Goal: Task Accomplishment & Management: Complete application form

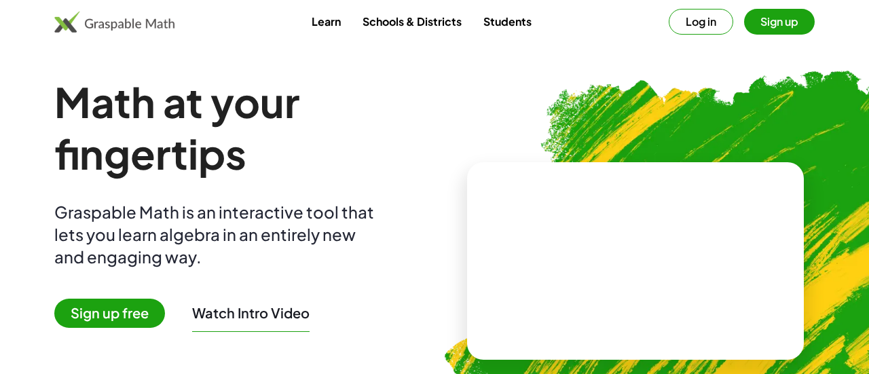
click at [692, 23] on button "Log in" at bounding box center [701, 22] width 64 height 26
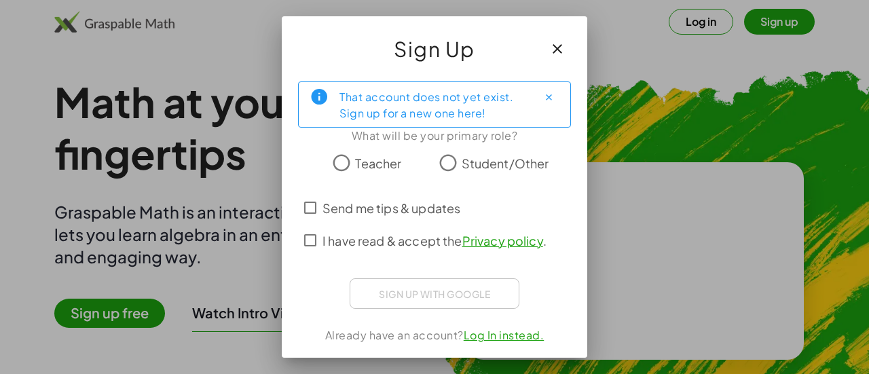
click at [557, 43] on icon "button" at bounding box center [557, 49] width 16 height 16
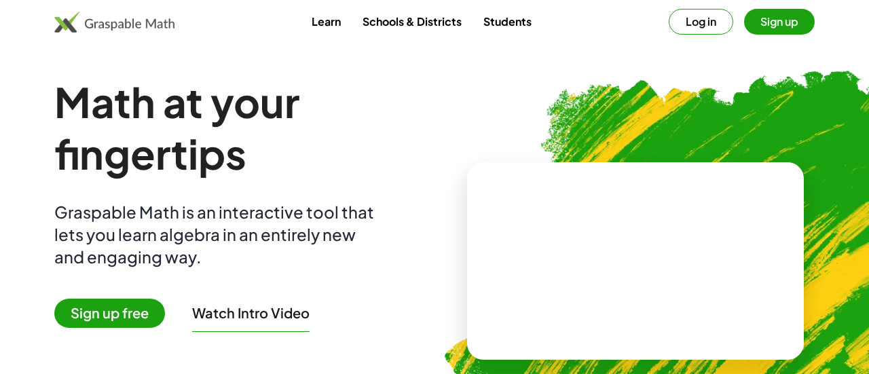
click at [435, 19] on link "Schools & Districts" at bounding box center [412, 21] width 121 height 25
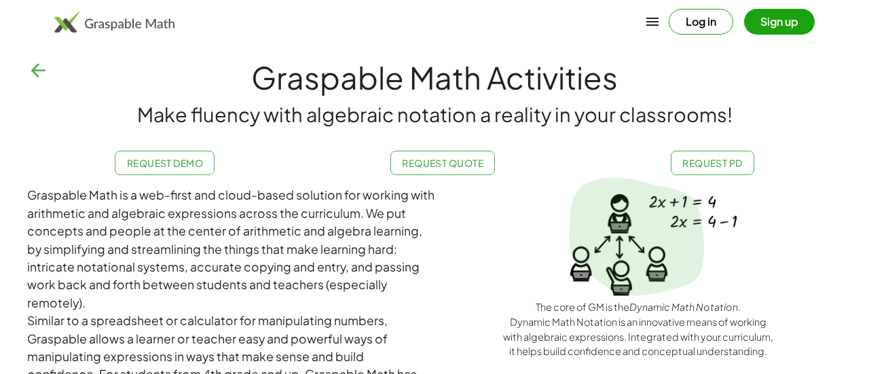
click at [508, 16] on div "Log in Sign up" at bounding box center [434, 21] width 869 height 33
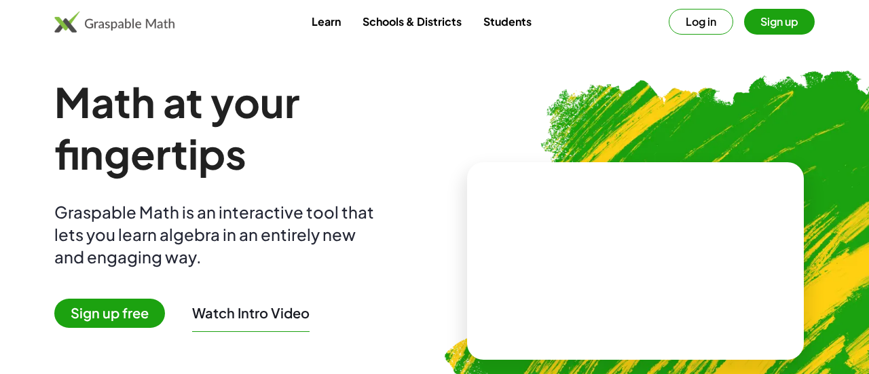
click at [491, 19] on link "Students" at bounding box center [507, 21] width 70 height 25
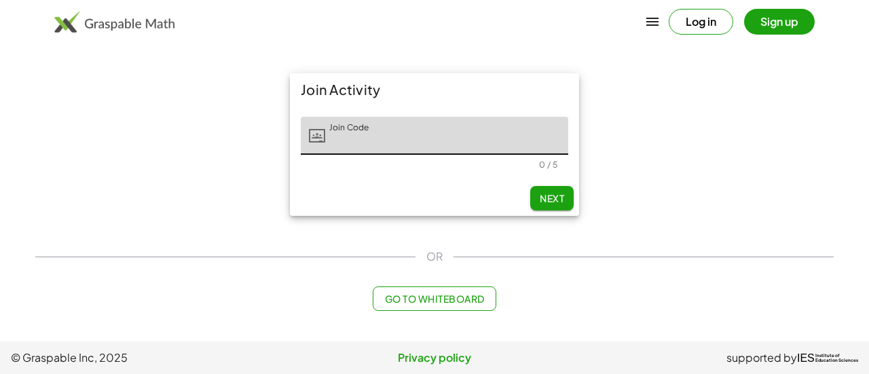
click at [473, 134] on input "Join Code" at bounding box center [446, 136] width 243 height 38
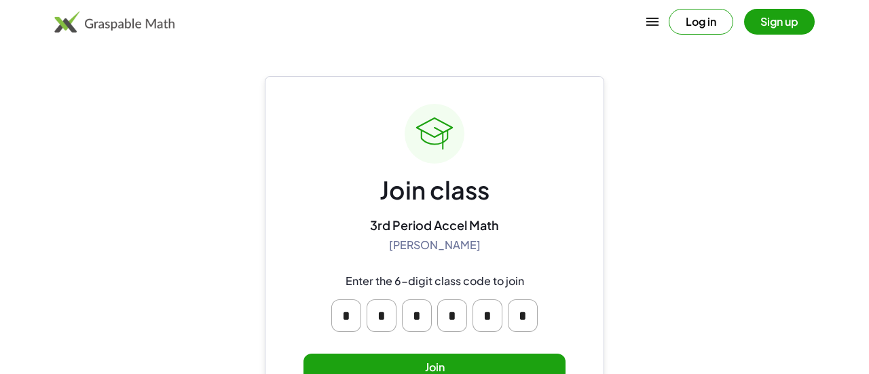
scroll to position [57, 0]
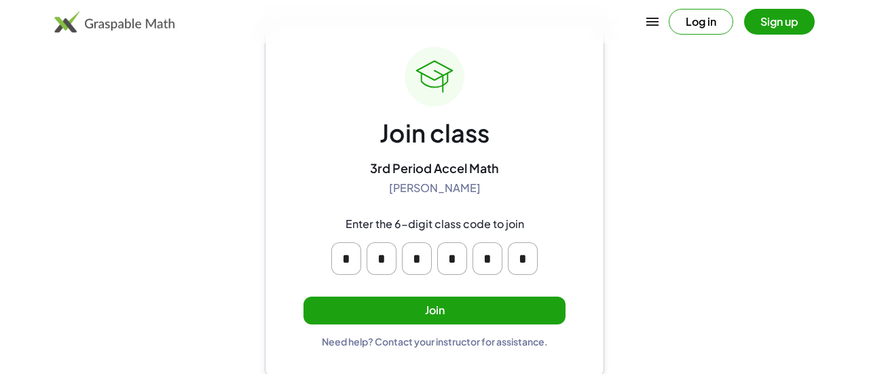
click at [444, 311] on button "Join" at bounding box center [434, 311] width 262 height 28
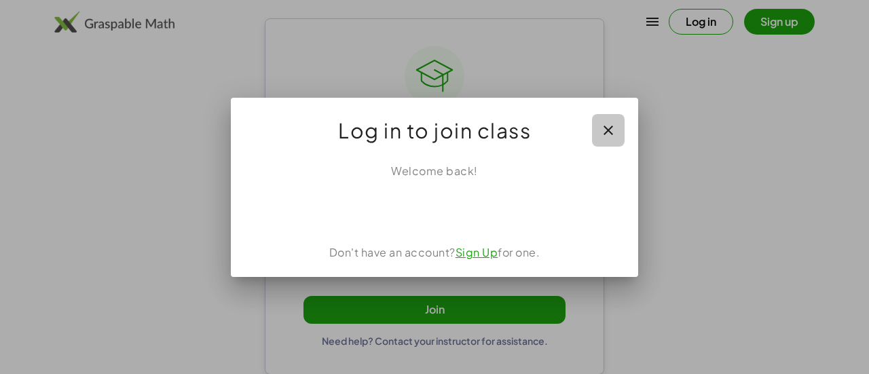
click at [610, 127] on icon "button" at bounding box center [608, 130] width 16 height 16
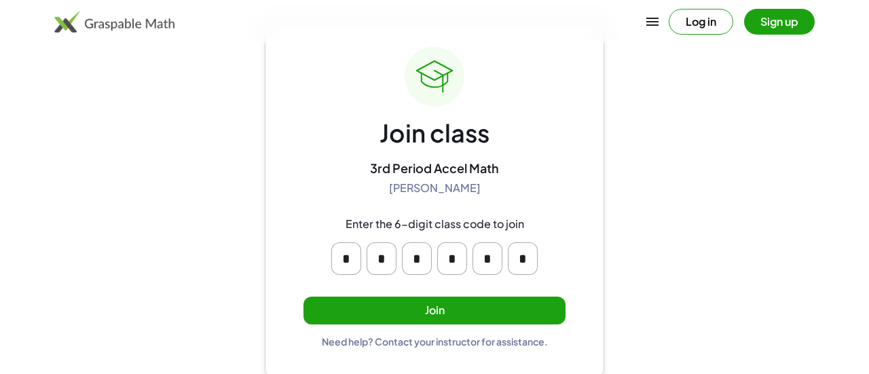
click at [454, 314] on button "Join" at bounding box center [434, 311] width 262 height 28
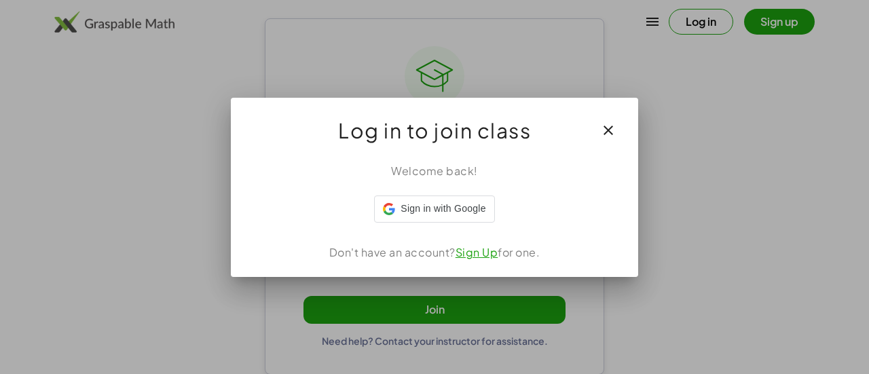
scroll to position [0, 0]
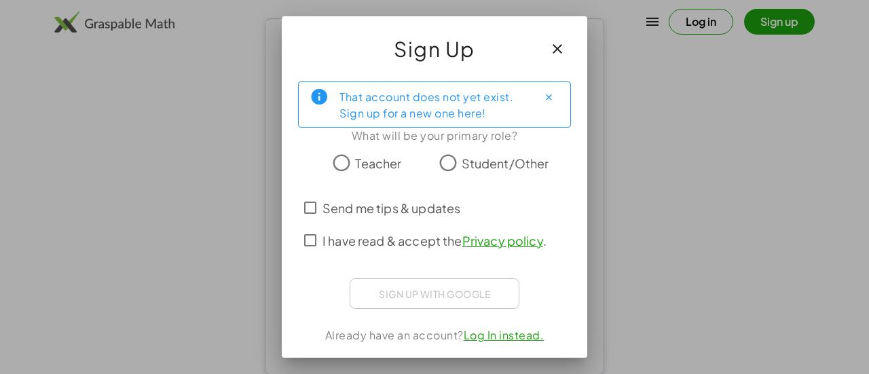
click at [462, 165] on span "Student/Other" at bounding box center [506, 163] width 88 height 18
click at [390, 234] on span "I have read & accept the Privacy policy ." at bounding box center [434, 240] width 224 height 18
click at [434, 312] on div "That account does not yet exist. Sign up for a new one here! What will be your …" at bounding box center [434, 215] width 305 height 289
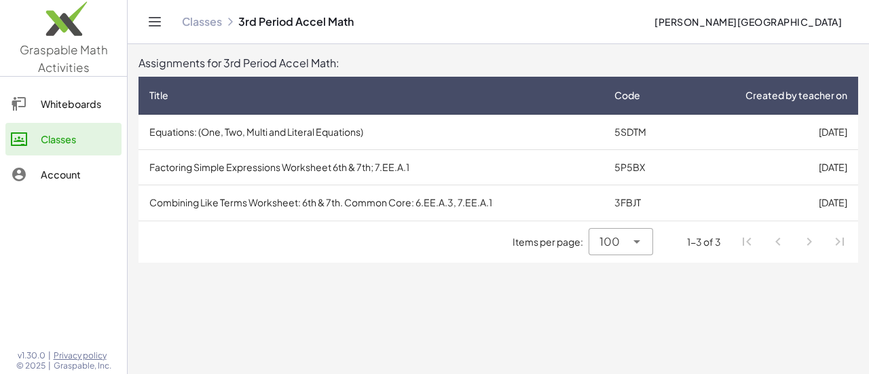
click at [37, 95] on link "Whiteboards" at bounding box center [63, 104] width 116 height 33
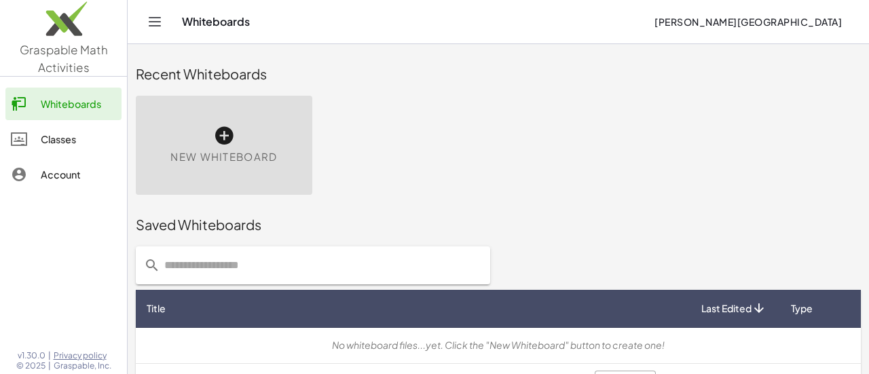
click at [68, 147] on link "Classes" at bounding box center [63, 139] width 116 height 33
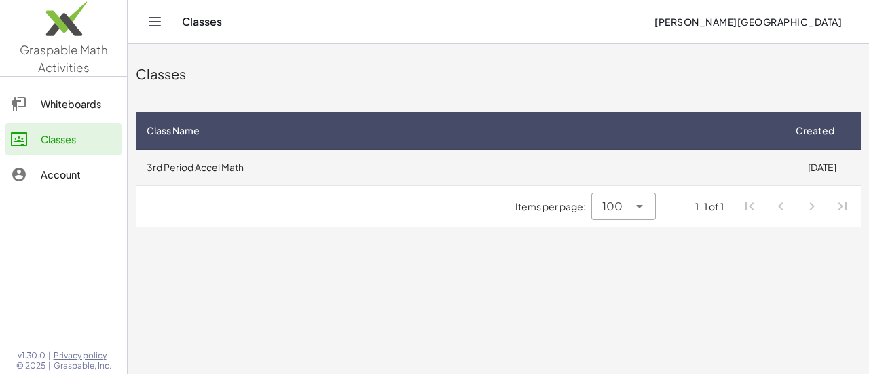
click at [308, 173] on td "3rd Period Accel Math" at bounding box center [459, 167] width 647 height 35
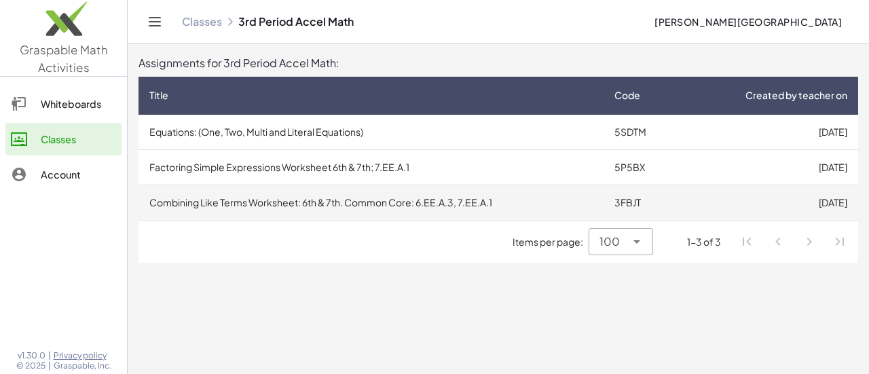
click at [502, 208] on td "Combining Like Terms Worksheet: 6th & 7th. Common Core: 6.EE.A.3, 7.EE.A.1" at bounding box center [370, 202] width 465 height 35
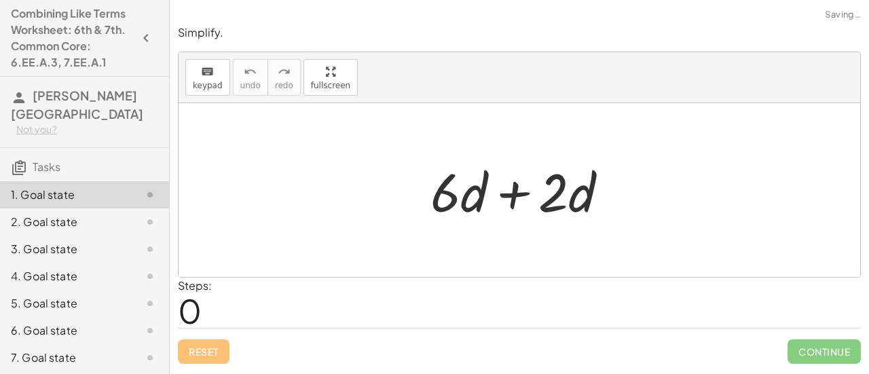
click at [477, 174] on div at bounding box center [525, 190] width 202 height 70
click at [625, 217] on div at bounding box center [525, 190] width 202 height 70
click at [327, 76] on div "button" at bounding box center [330, 71] width 39 height 16
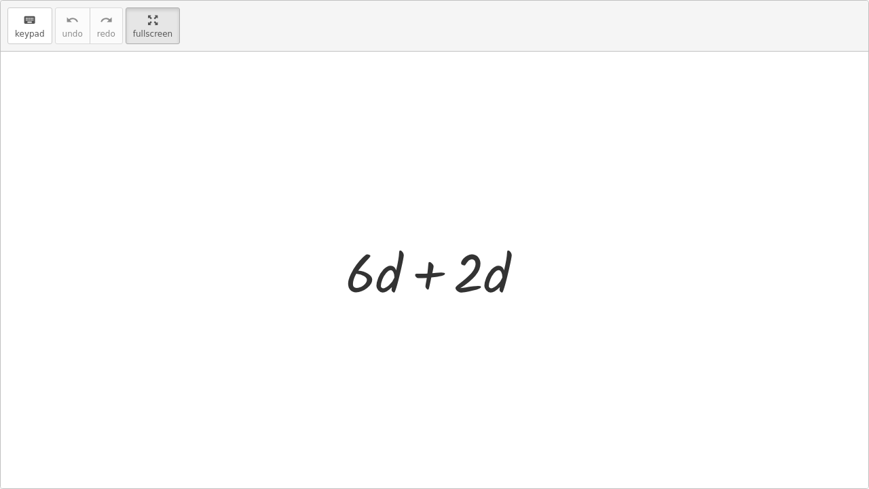
click at [447, 276] on div at bounding box center [440, 271] width 202 height 70
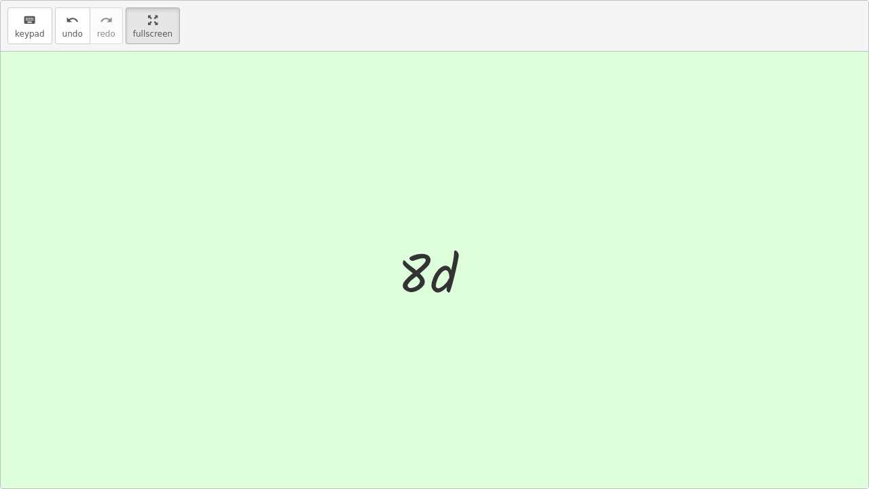
click at [447, 276] on div at bounding box center [439, 271] width 97 height 70
click at [136, 27] on button "fullscreen" at bounding box center [153, 25] width 54 height 37
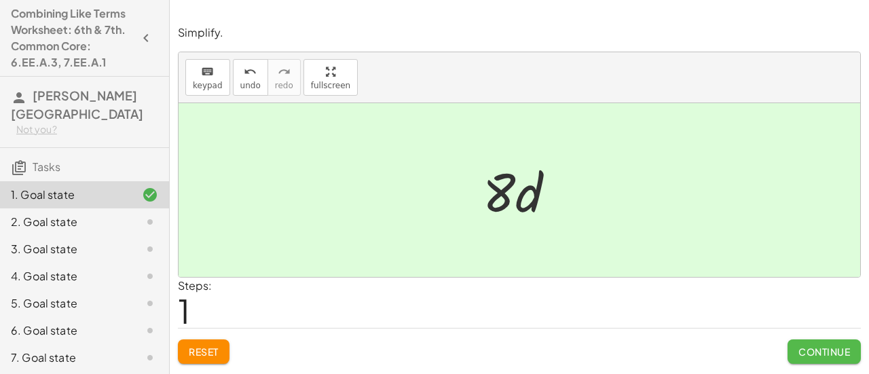
click at [815, 356] on span "Continue" at bounding box center [824, 352] width 52 height 12
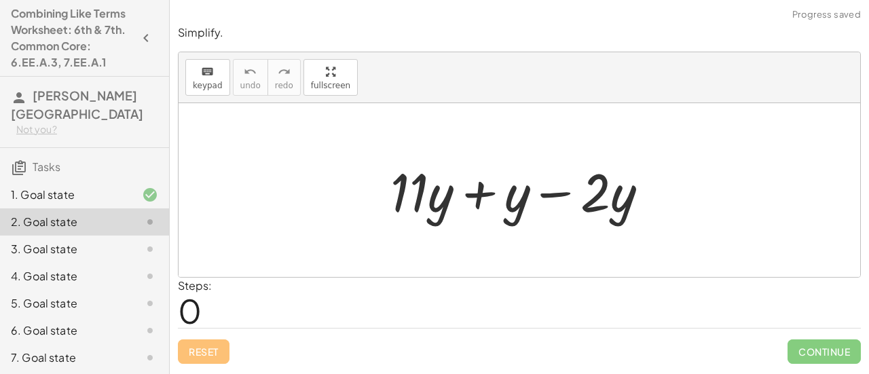
click at [667, 195] on div "+ · 11 · y + y − · 2 · y" at bounding box center [519, 190] width 299 height 77
click at [548, 183] on div at bounding box center [525, 190] width 282 height 70
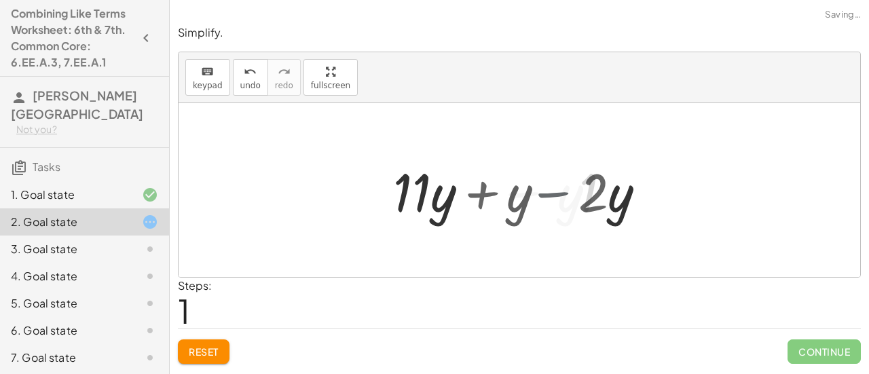
click at [548, 183] on div at bounding box center [524, 190] width 176 height 70
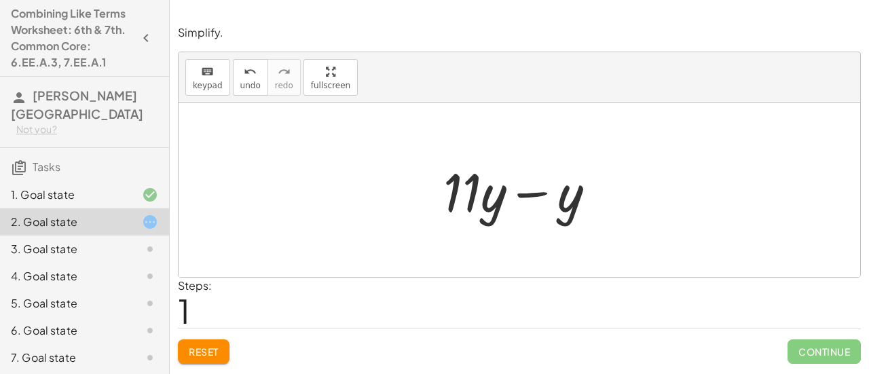
click at [477, 184] on div at bounding box center [524, 190] width 176 height 70
drag, startPoint x: 477, startPoint y: 184, endPoint x: 531, endPoint y: 208, distance: 59.3
click at [531, 208] on div at bounding box center [524, 190] width 176 height 70
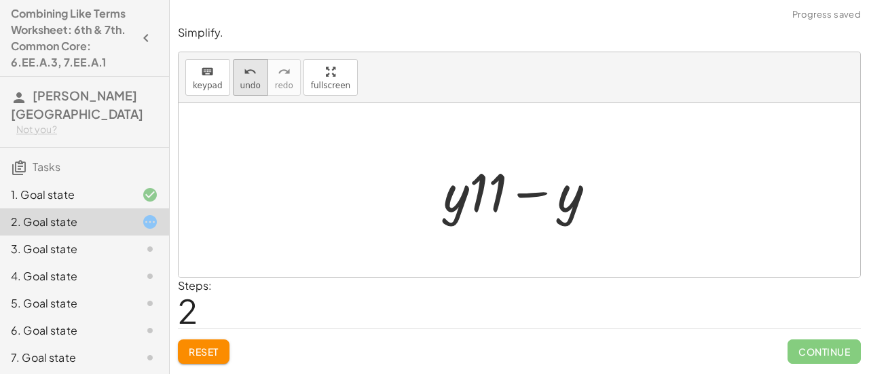
click at [244, 78] on icon "undo" at bounding box center [250, 72] width 13 height 16
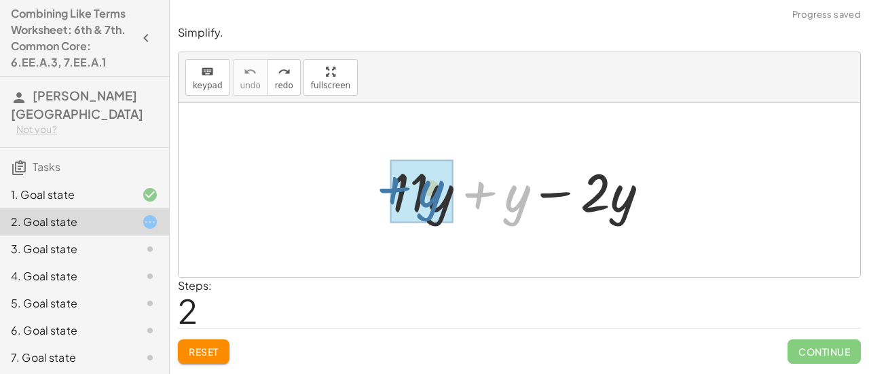
drag, startPoint x: 508, startPoint y: 208, endPoint x: 422, endPoint y: 204, distance: 87.0
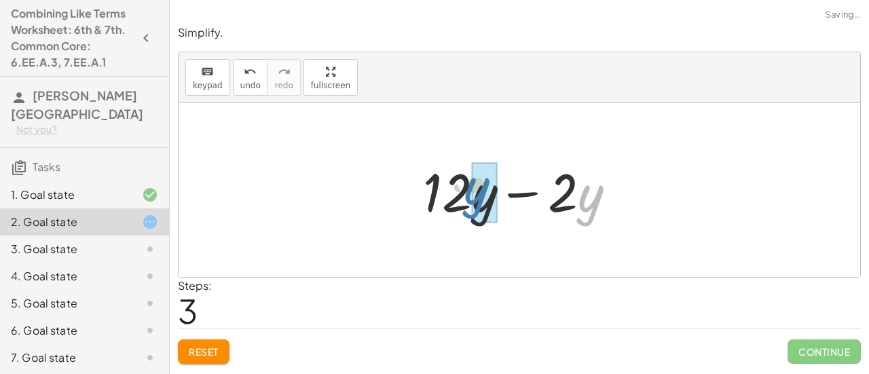
drag, startPoint x: 584, startPoint y: 196, endPoint x: 458, endPoint y: 187, distance: 126.6
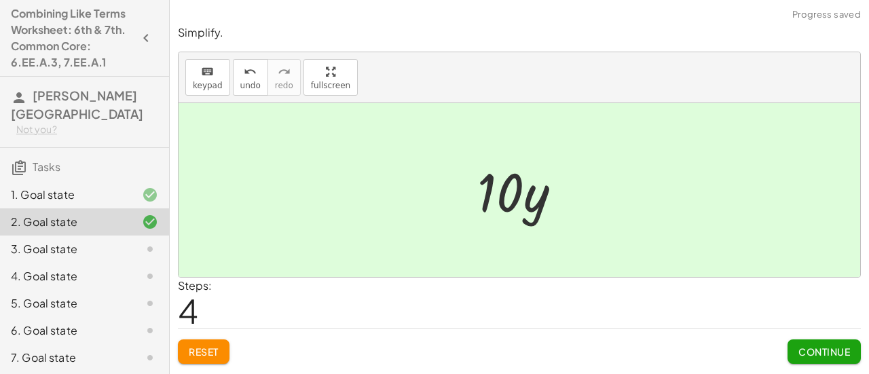
click at [836, 343] on button "Continue" at bounding box center [823, 351] width 73 height 24
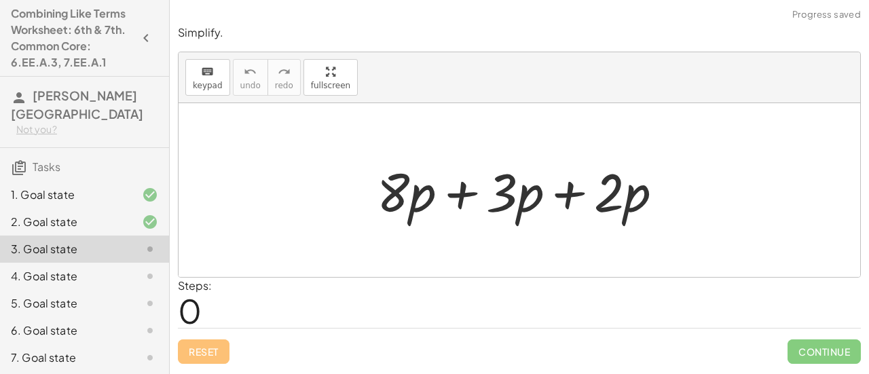
drag, startPoint x: 364, startPoint y: 204, endPoint x: 446, endPoint y: 204, distance: 82.1
click at [446, 204] on div "+ · 8 · p + · 3 · p + · 2 · p" at bounding box center [519, 190] width 327 height 77
drag, startPoint x: 396, startPoint y: 194, endPoint x: 508, endPoint y: 196, distance: 112.0
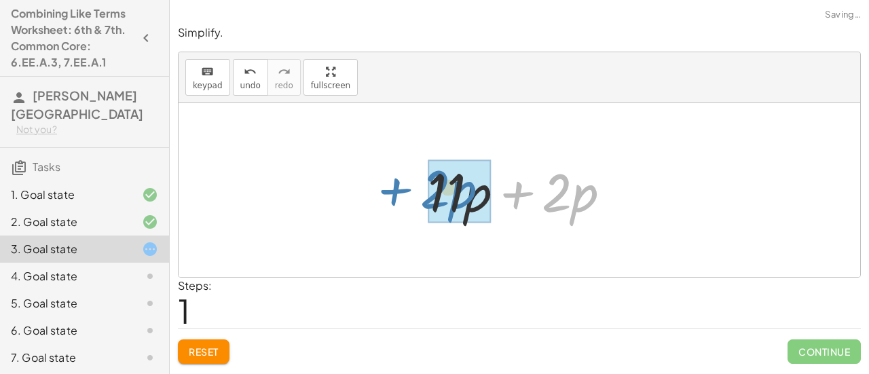
drag, startPoint x: 508, startPoint y: 196, endPoint x: 375, endPoint y: 190, distance: 133.2
click at [375, 190] on div "+ · 8 · p + · 3 · p + · 2 · p + · 2 · p + · p + · 2 · p · 11" at bounding box center [520, 190] width 682 height 174
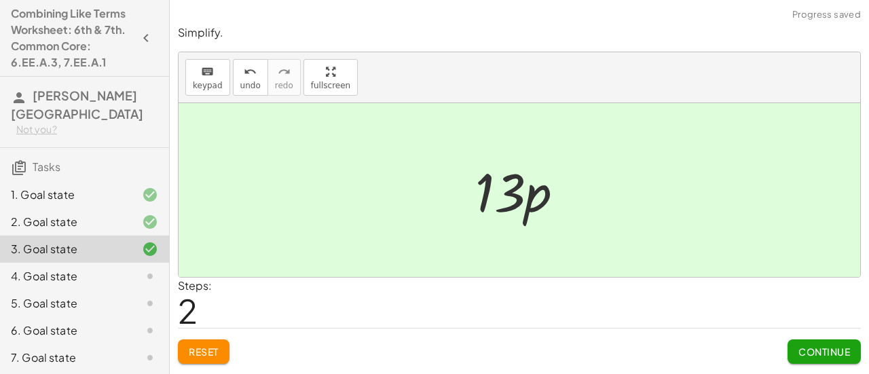
click at [842, 352] on span "Continue" at bounding box center [824, 352] width 52 height 12
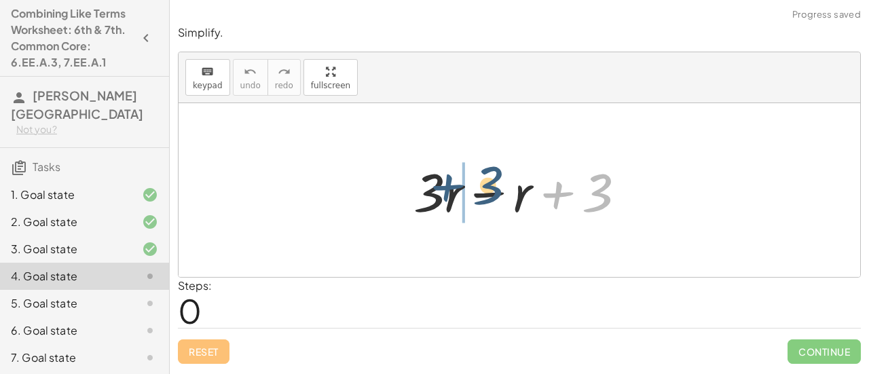
drag, startPoint x: 533, startPoint y: 193, endPoint x: 407, endPoint y: 185, distance: 126.5
click at [407, 185] on div at bounding box center [525, 190] width 237 height 70
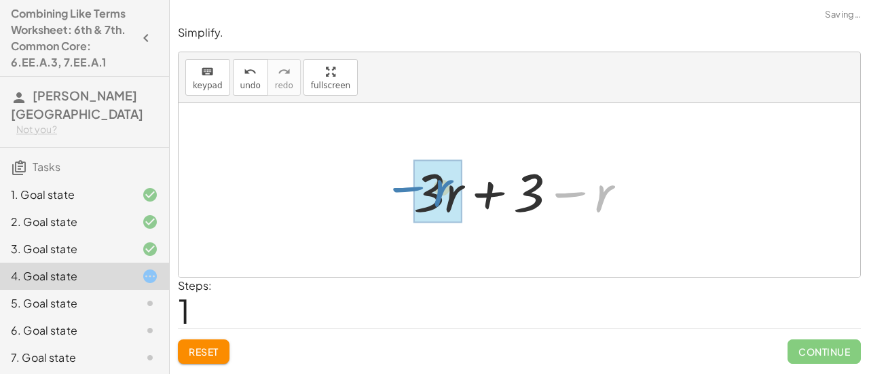
drag, startPoint x: 610, startPoint y: 196, endPoint x: 447, endPoint y: 191, distance: 163.0
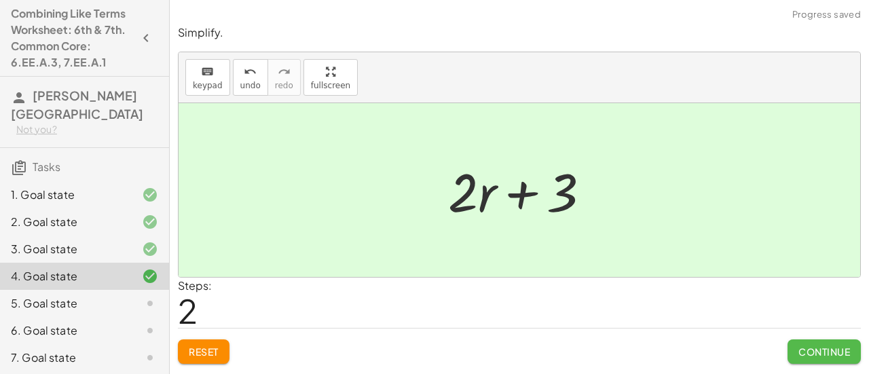
click at [806, 350] on span "Continue" at bounding box center [824, 352] width 52 height 12
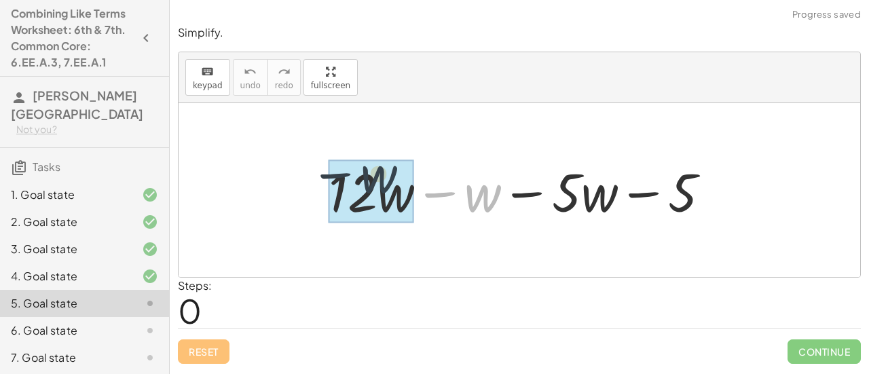
drag, startPoint x: 480, startPoint y: 200, endPoint x: 375, endPoint y: 183, distance: 105.9
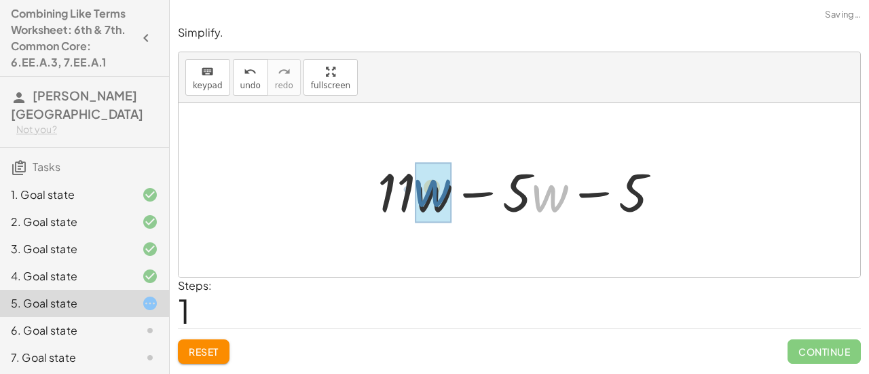
drag, startPoint x: 566, startPoint y: 193, endPoint x: 446, endPoint y: 188, distance: 120.3
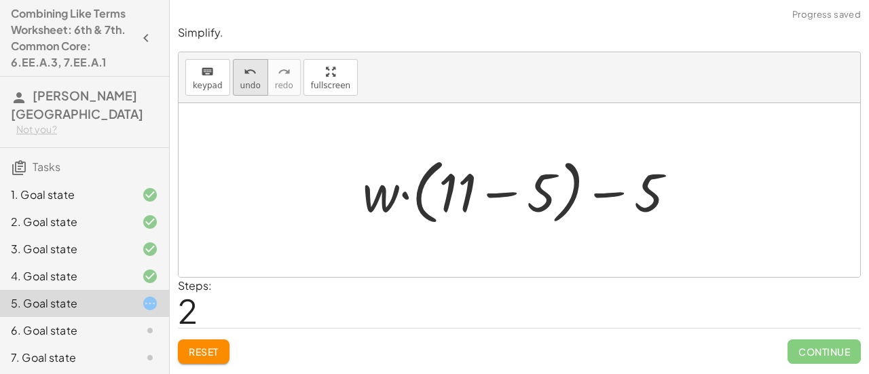
click at [252, 71] on div "undo" at bounding box center [250, 71] width 20 height 16
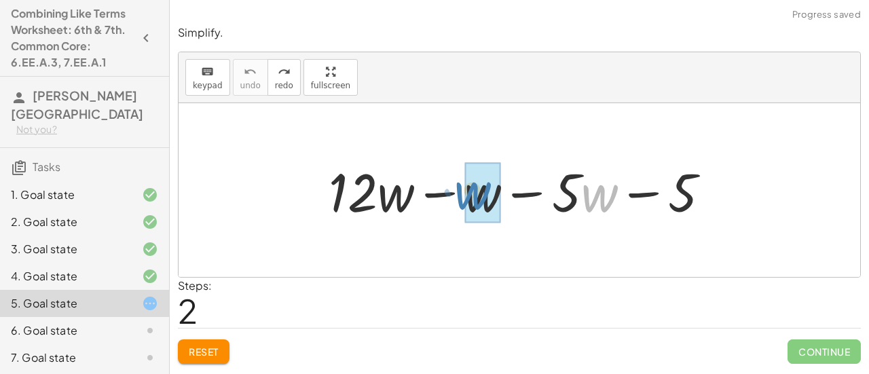
drag, startPoint x: 608, startPoint y: 191, endPoint x: 485, endPoint y: 188, distance: 122.9
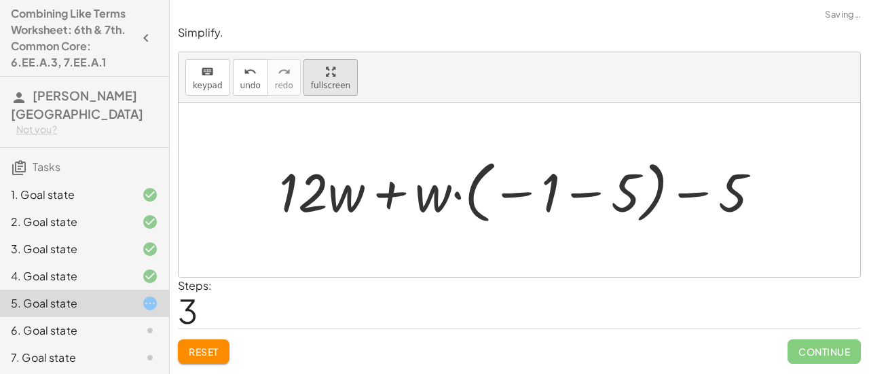
click at [318, 162] on div "keyboard keypad undo undo redo redo fullscreen + · 12 · w − w − · 5 · w − 5 + ·…" at bounding box center [520, 164] width 682 height 225
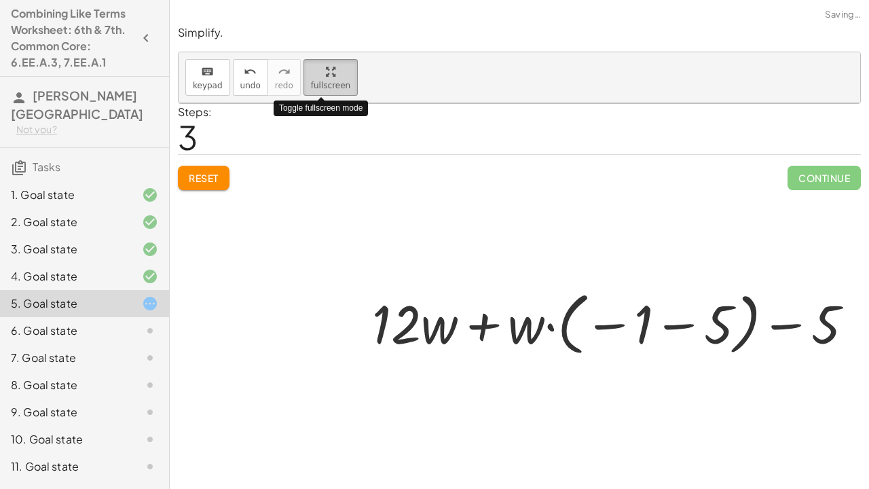
click at [318, 162] on div at bounding box center [526, 290] width 695 height 375
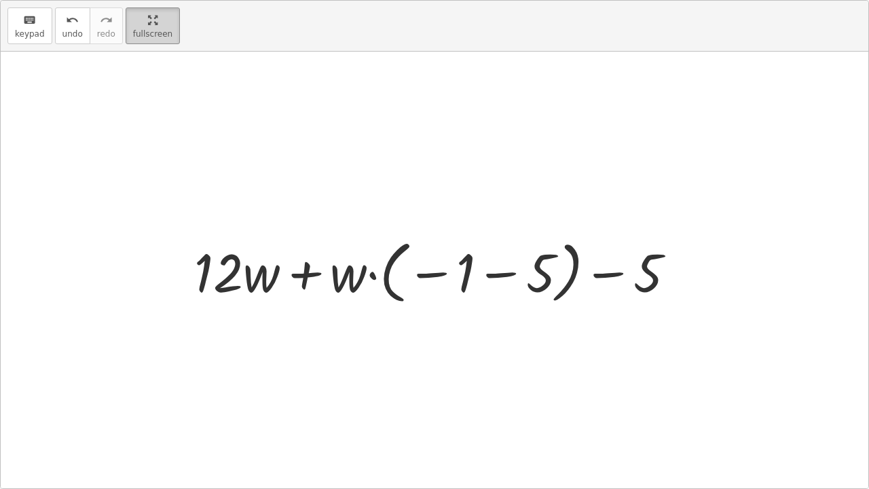
click at [149, 0] on html "Combining Like Terms Worksheet: 6th & 7th. Common Core: 6.EE.A.3, 7.EE.A.1 [PER…" at bounding box center [434, 244] width 869 height 489
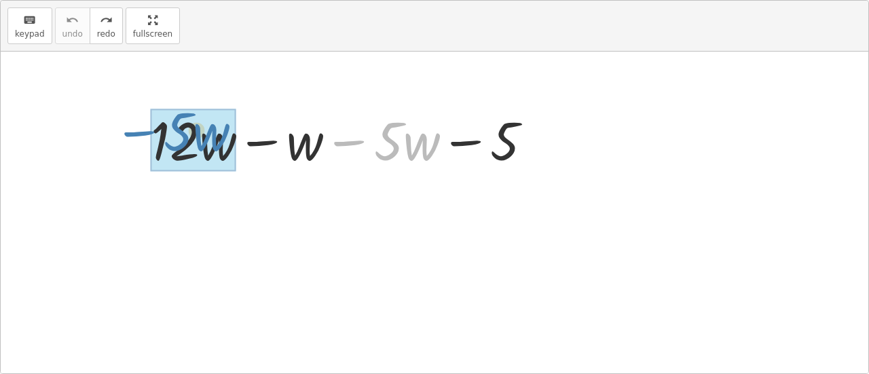
drag, startPoint x: 539, startPoint y: 193, endPoint x: 329, endPoint y: 186, distance: 210.6
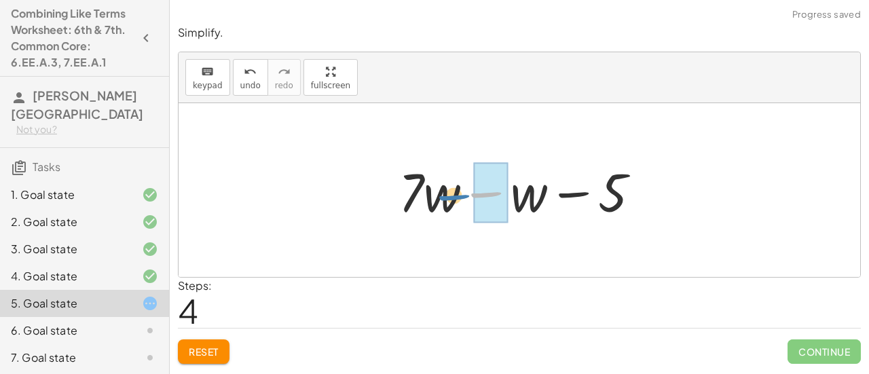
drag, startPoint x: 496, startPoint y: 190, endPoint x: 502, endPoint y: 195, distance: 7.7
click at [502, 195] on div at bounding box center [525, 190] width 266 height 70
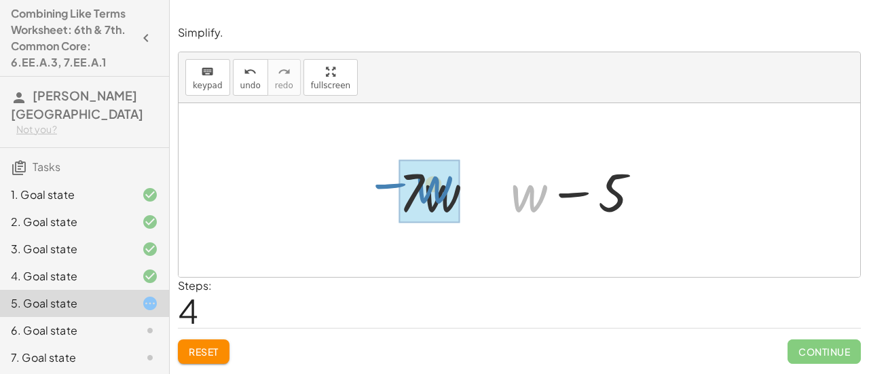
drag, startPoint x: 536, startPoint y: 198, endPoint x: 439, endPoint y: 191, distance: 96.7
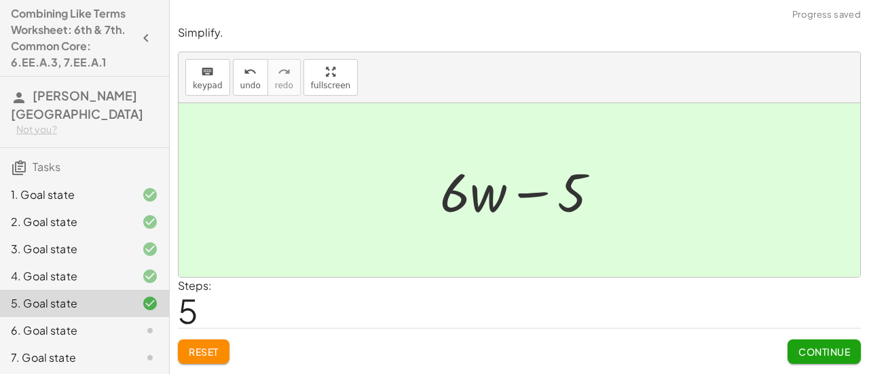
click at [802, 346] on span "Continue" at bounding box center [824, 352] width 52 height 12
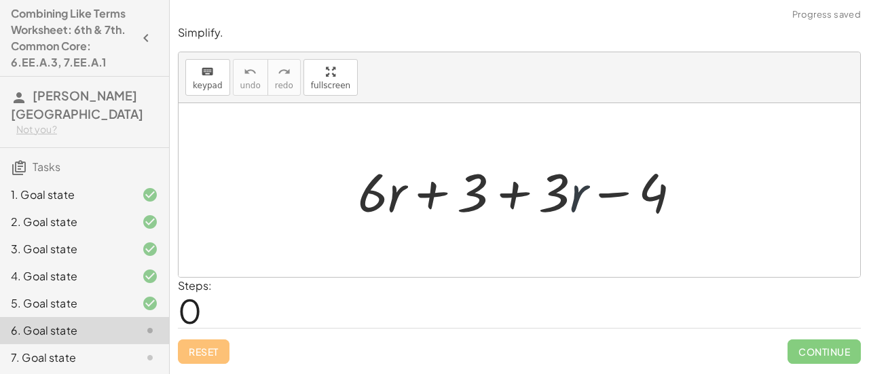
click at [572, 206] on div at bounding box center [525, 190] width 348 height 70
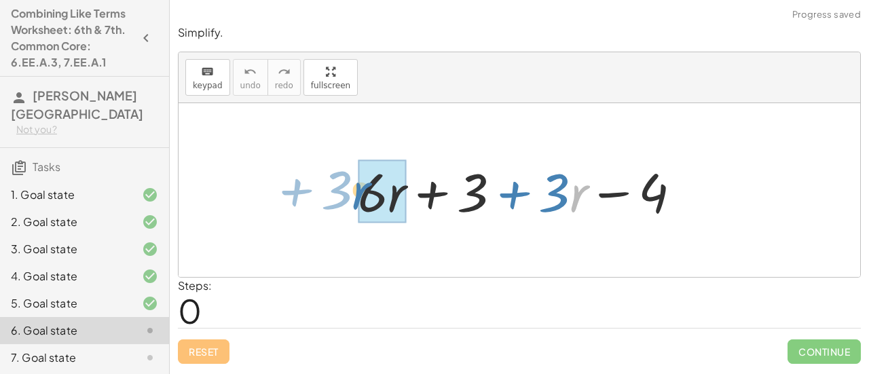
drag, startPoint x: 572, startPoint y: 206, endPoint x: 377, endPoint y: 206, distance: 195.5
click at [377, 206] on div at bounding box center [525, 190] width 348 height 70
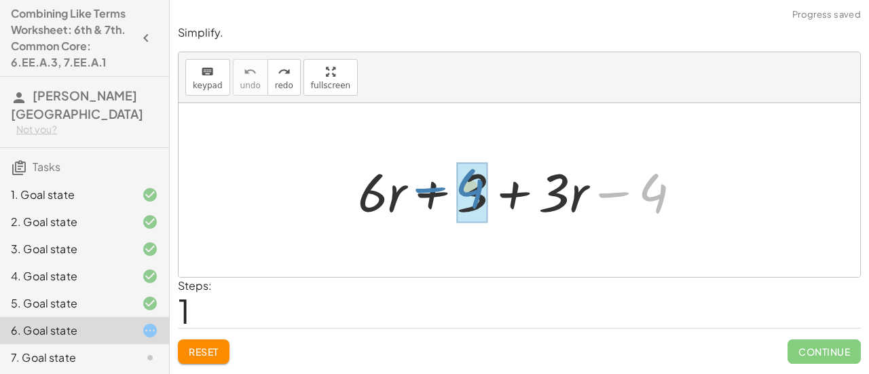
drag, startPoint x: 658, startPoint y: 192, endPoint x: 477, endPoint y: 187, distance: 181.3
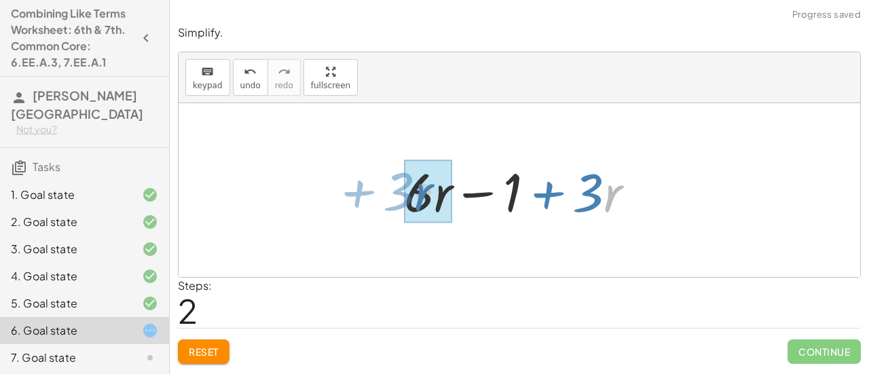
drag, startPoint x: 618, startPoint y: 190, endPoint x: 428, endPoint y: 189, distance: 190.1
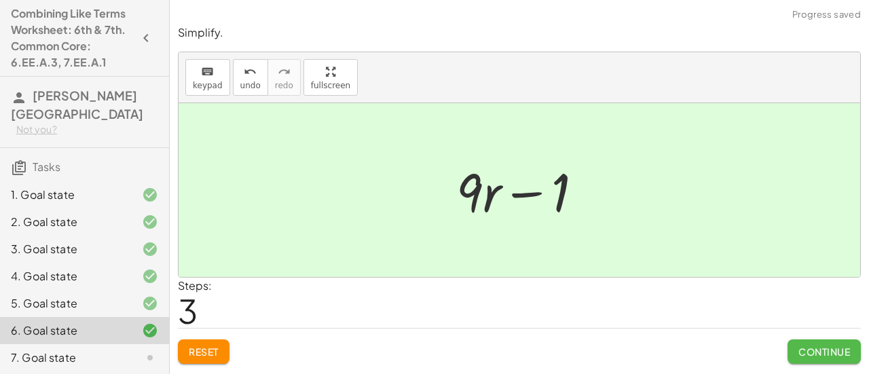
click at [816, 346] on span "Continue" at bounding box center [824, 352] width 52 height 12
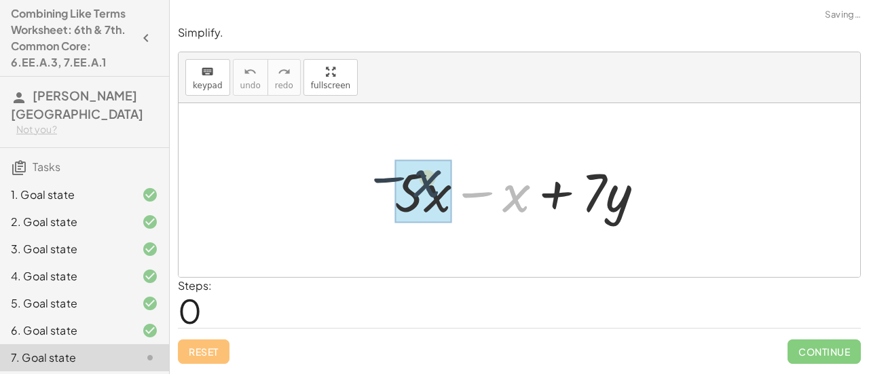
drag, startPoint x: 512, startPoint y: 200, endPoint x: 421, endPoint y: 186, distance: 92.0
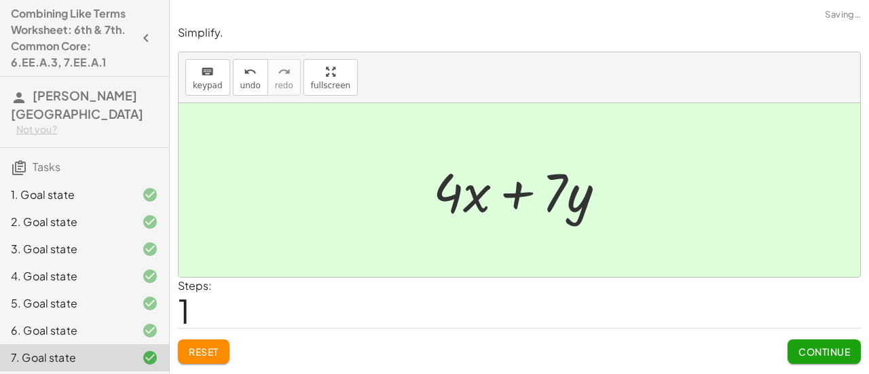
click at [810, 352] on span "Continue" at bounding box center [824, 352] width 52 height 12
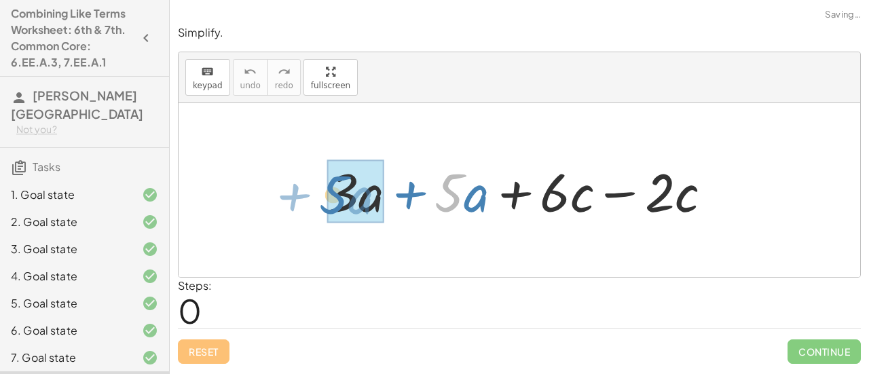
drag, startPoint x: 462, startPoint y: 198, endPoint x: 346, endPoint y: 200, distance: 116.1
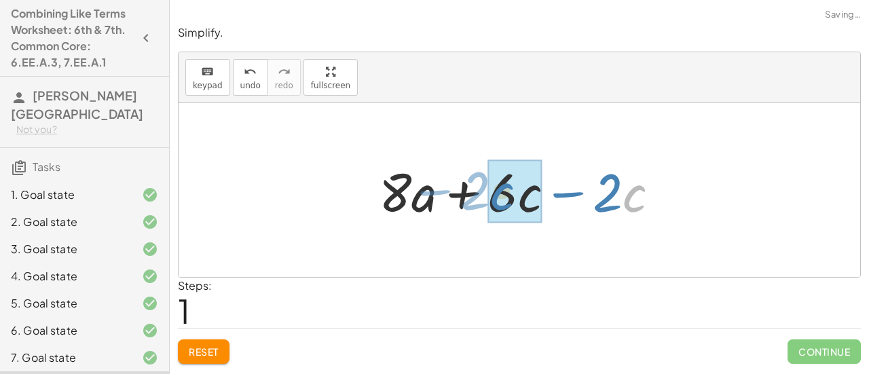
drag, startPoint x: 625, startPoint y: 192, endPoint x: 491, endPoint y: 190, distance: 133.7
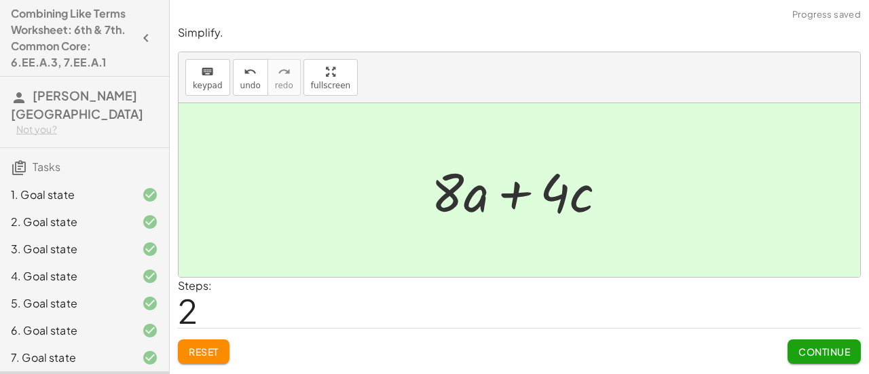
click at [844, 356] on span "Continue" at bounding box center [824, 352] width 52 height 12
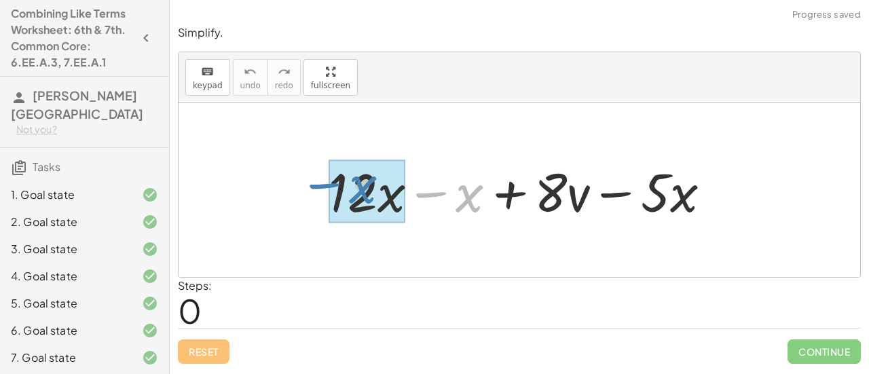
drag, startPoint x: 465, startPoint y: 197, endPoint x: 358, endPoint y: 188, distance: 107.6
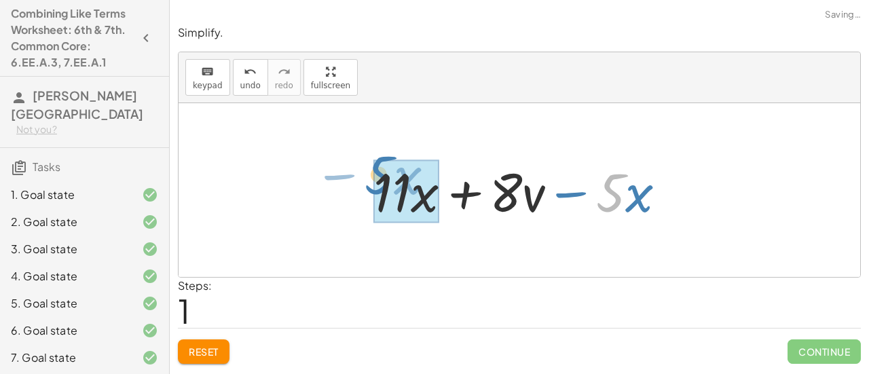
drag, startPoint x: 603, startPoint y: 193, endPoint x: 369, endPoint y: 177, distance: 234.7
click at [369, 177] on div at bounding box center [525, 190] width 317 height 70
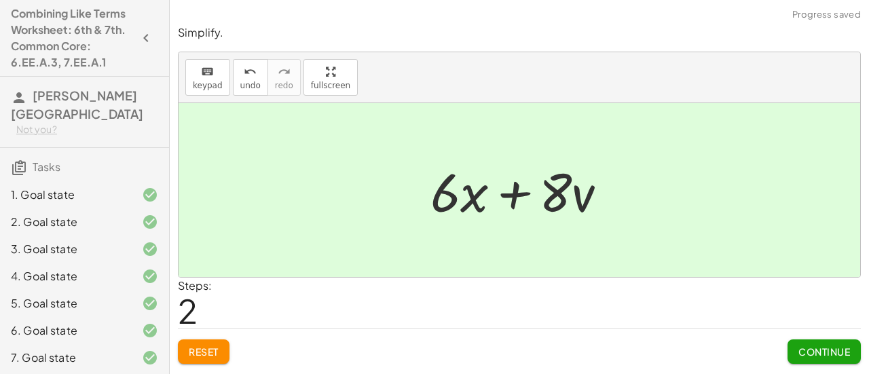
click at [834, 343] on button "Continue" at bounding box center [823, 351] width 73 height 24
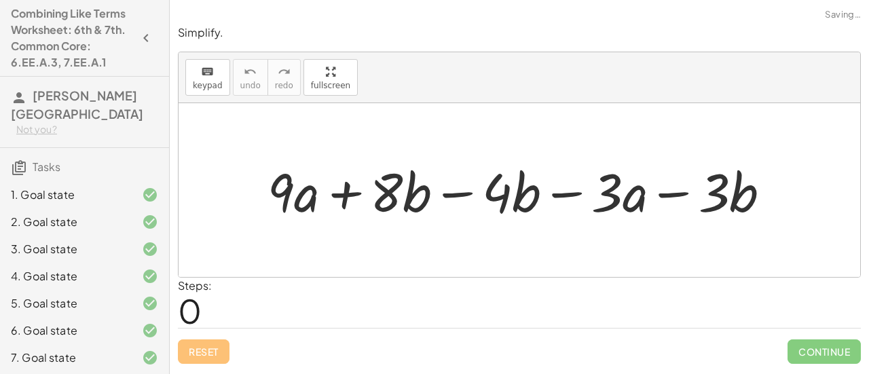
scroll to position [202, 0]
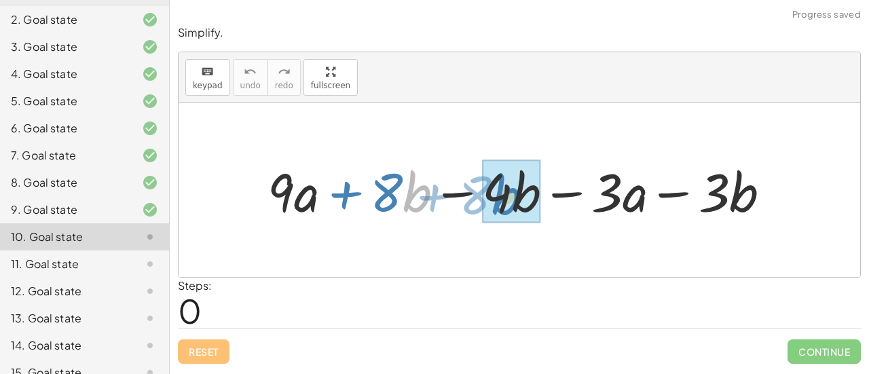
drag, startPoint x: 421, startPoint y: 195, endPoint x: 413, endPoint y: 197, distance: 7.6
click at [413, 197] on div at bounding box center [524, 190] width 527 height 70
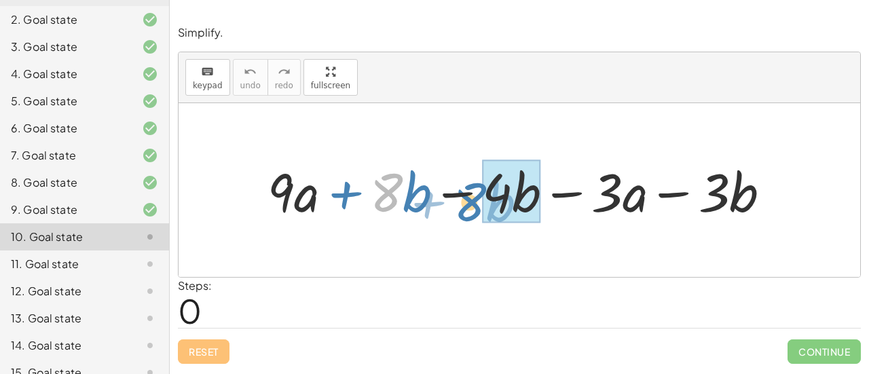
drag, startPoint x: 377, startPoint y: 183, endPoint x: 357, endPoint y: 174, distance: 21.9
click at [357, 174] on div at bounding box center [524, 190] width 527 height 70
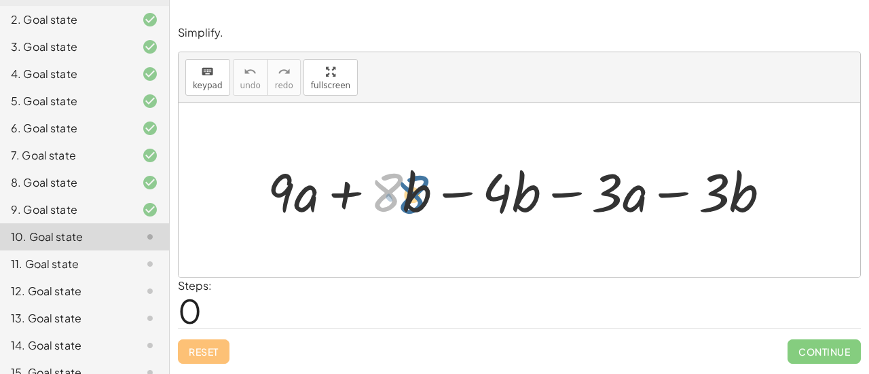
drag, startPoint x: 390, startPoint y: 183, endPoint x: 406, endPoint y: 184, distance: 16.3
click at [406, 184] on div at bounding box center [524, 190] width 527 height 70
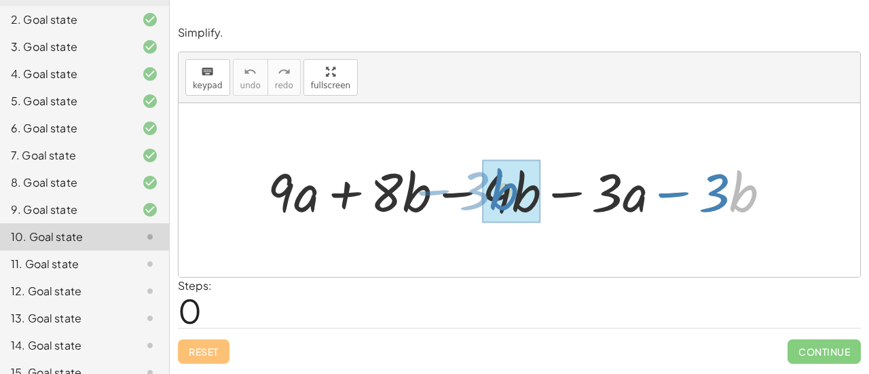
drag, startPoint x: 739, startPoint y: 183, endPoint x: 498, endPoint y: 182, distance: 241.0
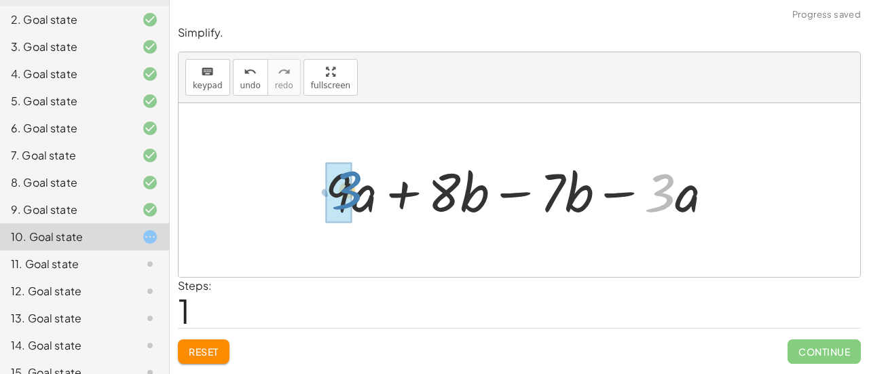
drag, startPoint x: 674, startPoint y: 189, endPoint x: 358, endPoint y: 187, distance: 316.3
click at [358, 187] on div at bounding box center [524, 190] width 413 height 70
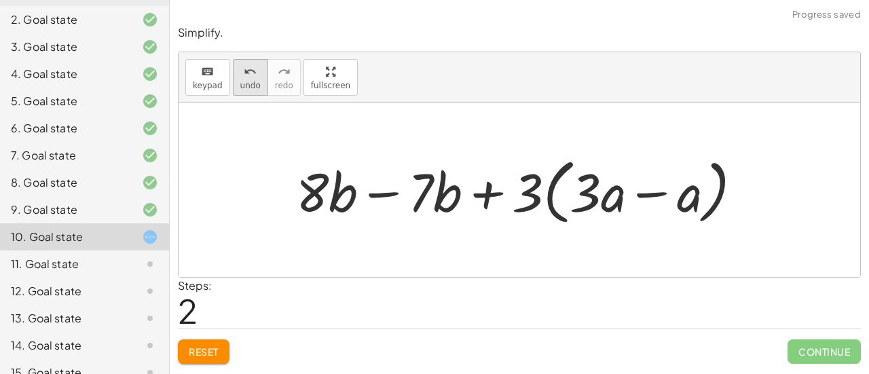
click at [252, 75] on div "undo" at bounding box center [250, 71] width 20 height 16
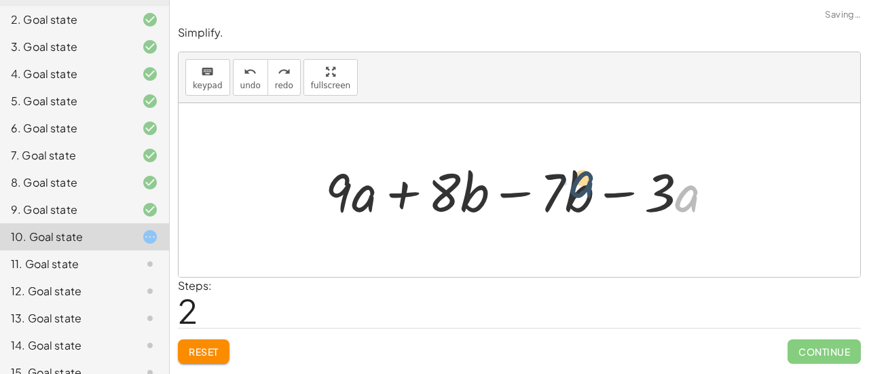
drag, startPoint x: 679, startPoint y: 187, endPoint x: 728, endPoint y: 183, distance: 49.0
click at [728, 183] on div at bounding box center [524, 190] width 413 height 70
drag, startPoint x: 671, startPoint y: 177, endPoint x: 635, endPoint y: 174, distance: 36.1
click at [635, 174] on div at bounding box center [524, 190] width 413 height 70
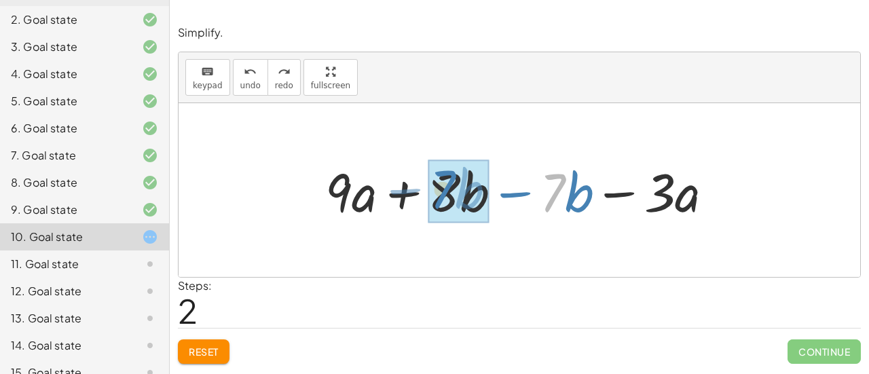
drag, startPoint x: 551, startPoint y: 178, endPoint x: 437, endPoint y: 175, distance: 114.1
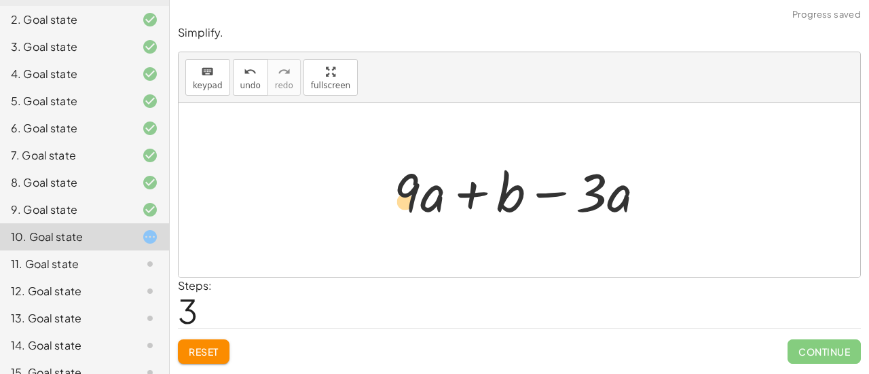
drag, startPoint x: 390, startPoint y: 187, endPoint x: 384, endPoint y: 196, distance: 11.7
click at [384, 196] on div "+ · 9 · a + · 8 · b − · 4 · b − · 3 · a − · 3 · b + · 9 · a + · 8 · b − · 7 · b…" at bounding box center [519, 190] width 293 height 77
drag, startPoint x: 442, startPoint y: 202, endPoint x: 428, endPoint y: 195, distance: 15.8
click at [428, 195] on div at bounding box center [525, 190] width 276 height 70
drag, startPoint x: 613, startPoint y: 193, endPoint x: 589, endPoint y: 204, distance: 25.8
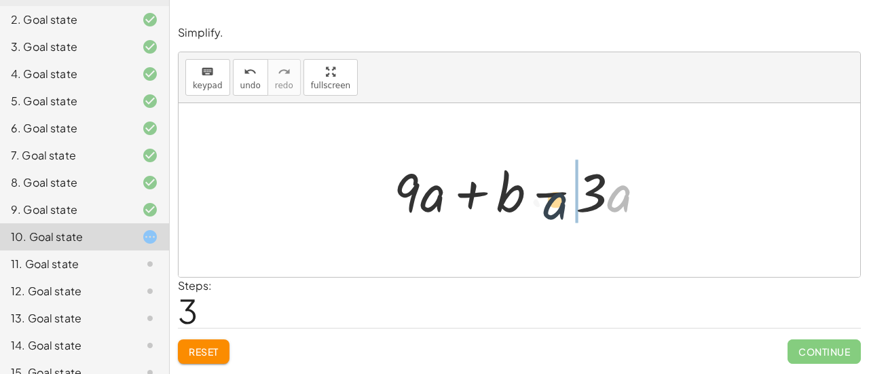
click at [589, 204] on div at bounding box center [525, 190] width 276 height 70
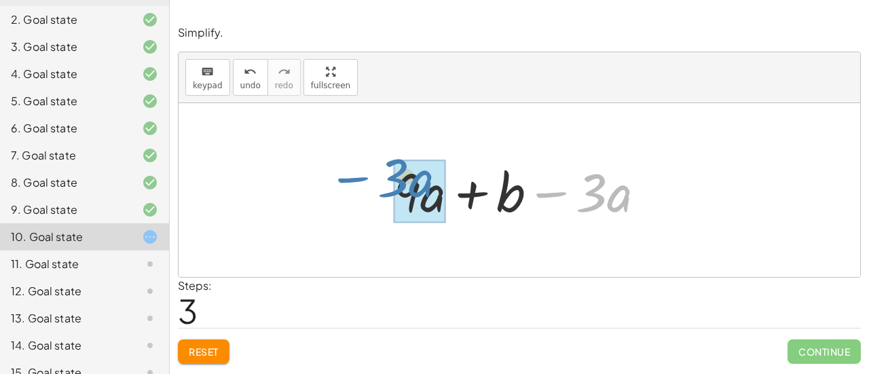
drag, startPoint x: 563, startPoint y: 187, endPoint x: 362, endPoint y: 174, distance: 201.4
click at [362, 174] on div "+ · 9 · a + · 8 · b − · 4 · b − · 3 · a − · 3 · b + · 9 · a + · 8 · b − · 7 · b…" at bounding box center [520, 190] width 682 height 174
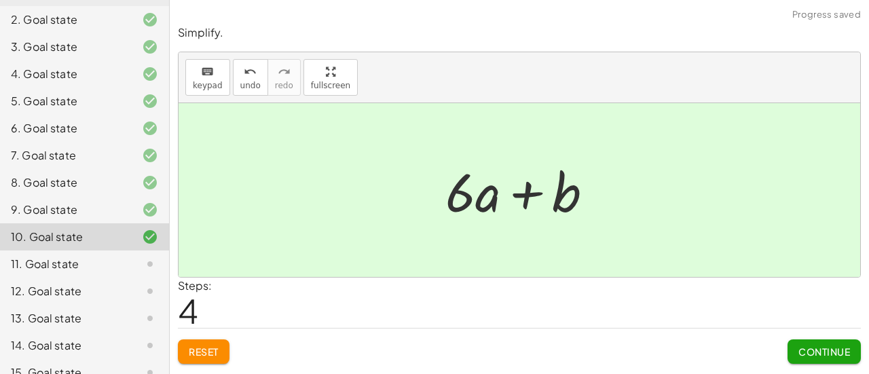
click at [827, 346] on span "Continue" at bounding box center [824, 352] width 52 height 12
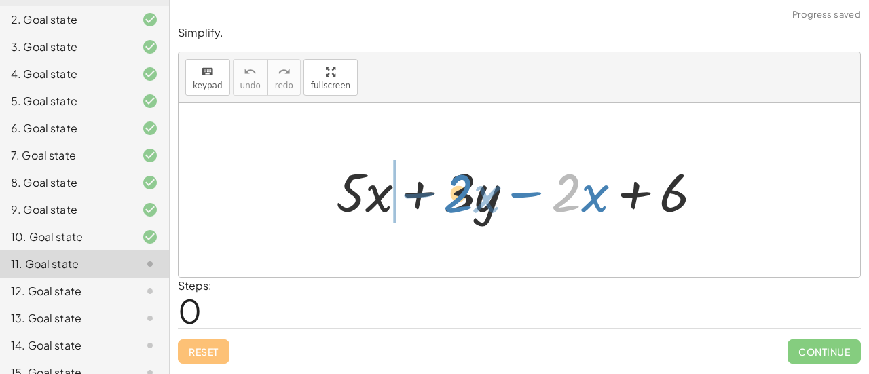
drag, startPoint x: 570, startPoint y: 181, endPoint x: 565, endPoint y: 172, distance: 10.6
click at [565, 172] on div at bounding box center [524, 190] width 391 height 70
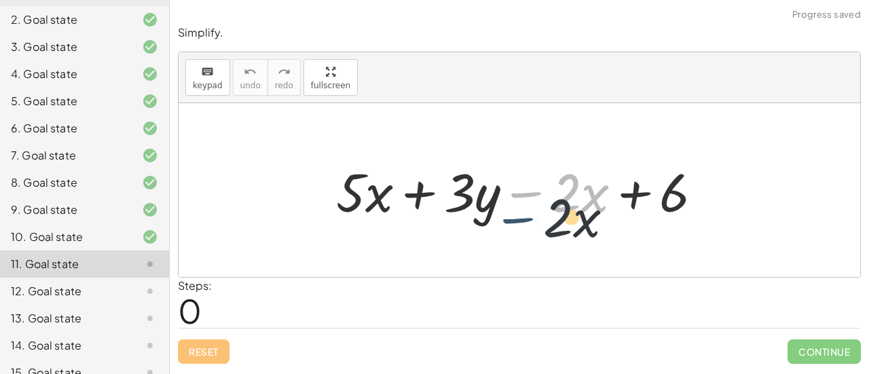
drag, startPoint x: 536, startPoint y: 178, endPoint x: 531, endPoint y: 204, distance: 26.2
click at [531, 204] on div at bounding box center [524, 190] width 391 height 70
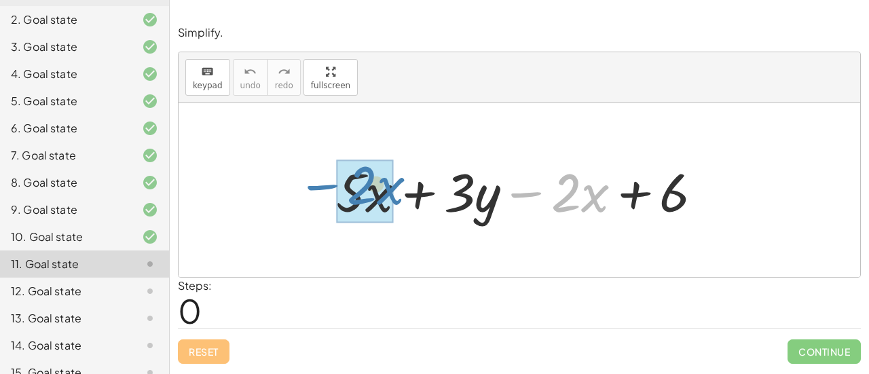
drag, startPoint x: 538, startPoint y: 191, endPoint x: 304, endPoint y: 182, distance: 234.4
click at [304, 182] on div "− · 2 · x + · 5 · x + · 3 · y − · 2 · x + 6" at bounding box center [520, 190] width 682 height 174
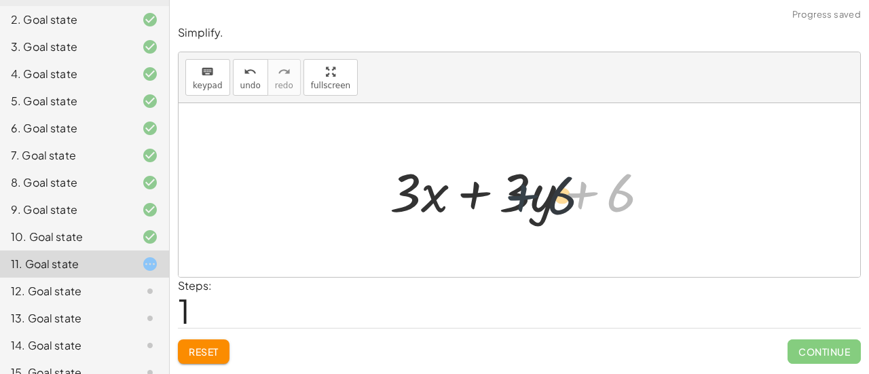
drag, startPoint x: 595, startPoint y: 179, endPoint x: 575, endPoint y: 179, distance: 19.7
click at [575, 179] on div at bounding box center [525, 190] width 284 height 70
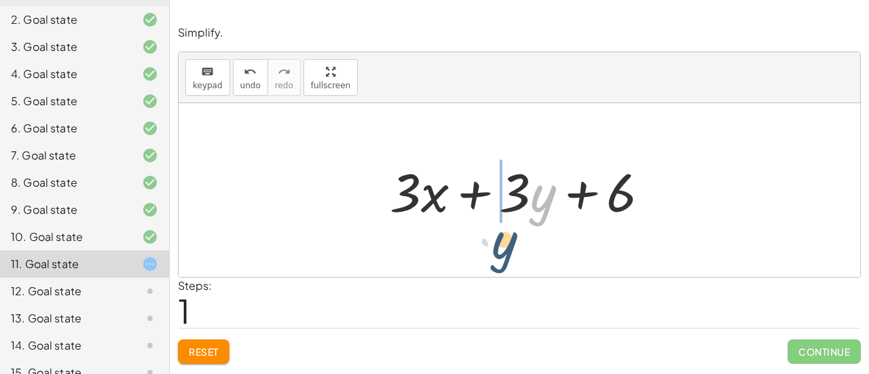
drag, startPoint x: 535, startPoint y: 168, endPoint x: 515, endPoint y: 194, distance: 33.4
click at [515, 194] on div at bounding box center [525, 190] width 284 height 70
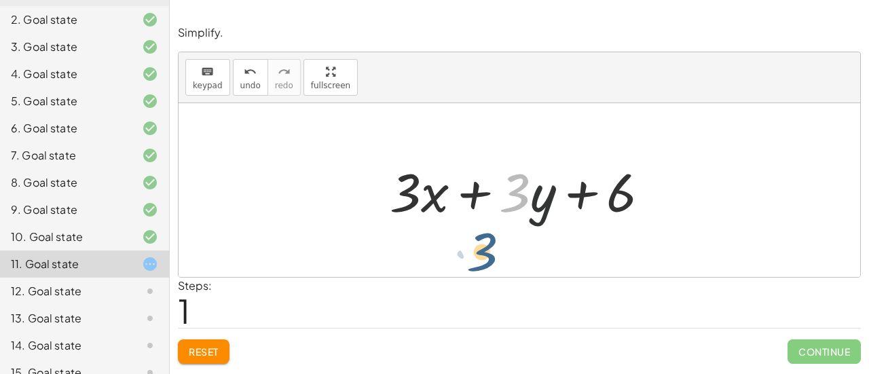
drag, startPoint x: 502, startPoint y: 162, endPoint x: 477, endPoint y: 198, distance: 43.3
click at [477, 198] on div at bounding box center [525, 190] width 284 height 70
drag, startPoint x: 519, startPoint y: 191, endPoint x: 476, endPoint y: 212, distance: 48.0
click at [476, 212] on div at bounding box center [525, 190] width 284 height 70
drag, startPoint x: 557, startPoint y: 189, endPoint x: 555, endPoint y: 198, distance: 8.4
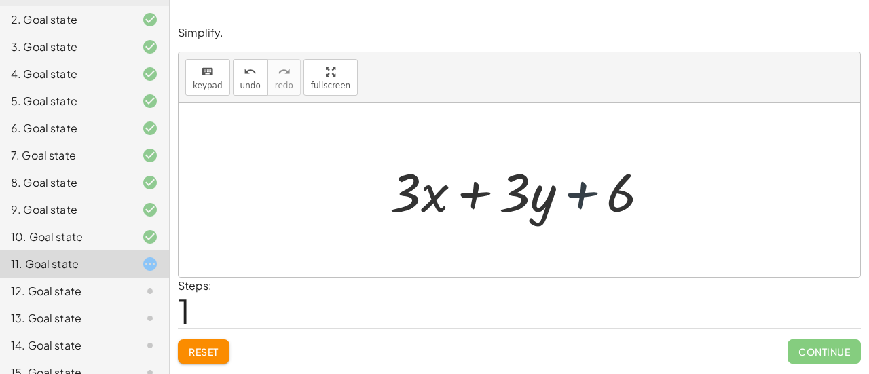
click at [555, 198] on div at bounding box center [525, 190] width 284 height 70
drag, startPoint x: 498, startPoint y: 179, endPoint x: 493, endPoint y: 195, distance: 17.0
click at [493, 195] on div at bounding box center [525, 190] width 284 height 70
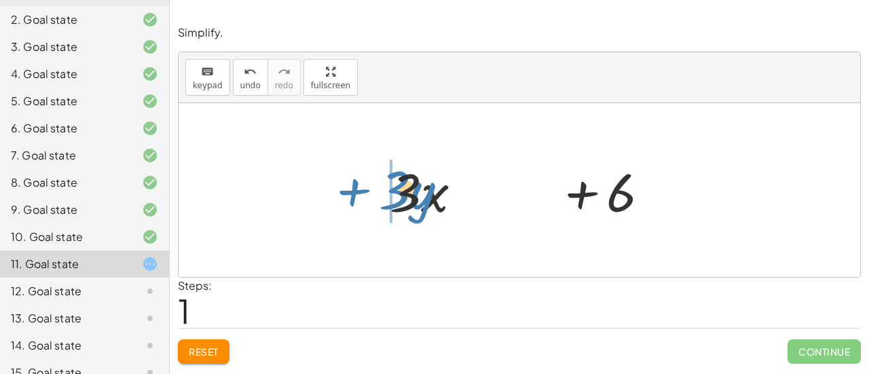
drag, startPoint x: 493, startPoint y: 195, endPoint x: 372, endPoint y: 192, distance: 120.9
click at [372, 192] on div "+ · 5 · x + · 3 · y − · 2 · x + 6 + · x + · 3 · y + 6 · 3" at bounding box center [519, 190] width 301 height 77
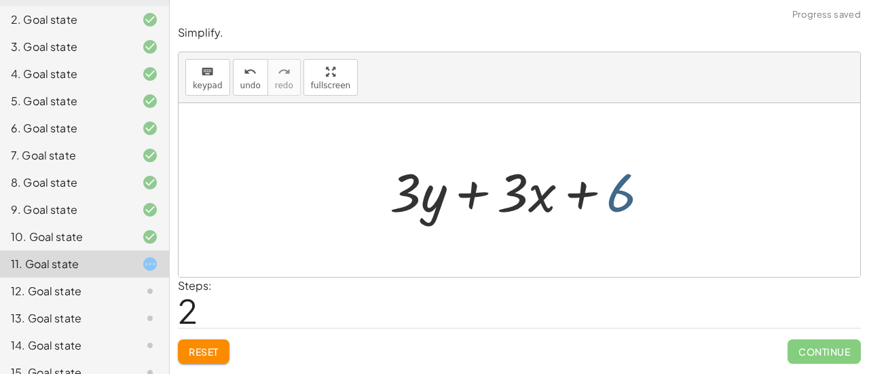
click at [616, 187] on div at bounding box center [525, 190] width 284 height 70
click at [254, 76] on button "undo undo" at bounding box center [250, 77] width 35 height 37
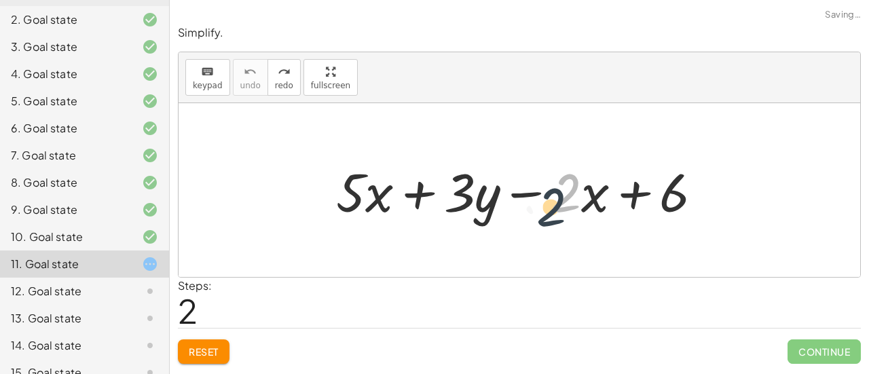
drag, startPoint x: 558, startPoint y: 172, endPoint x: 540, endPoint y: 189, distance: 24.5
click at [540, 189] on div at bounding box center [524, 190] width 391 height 70
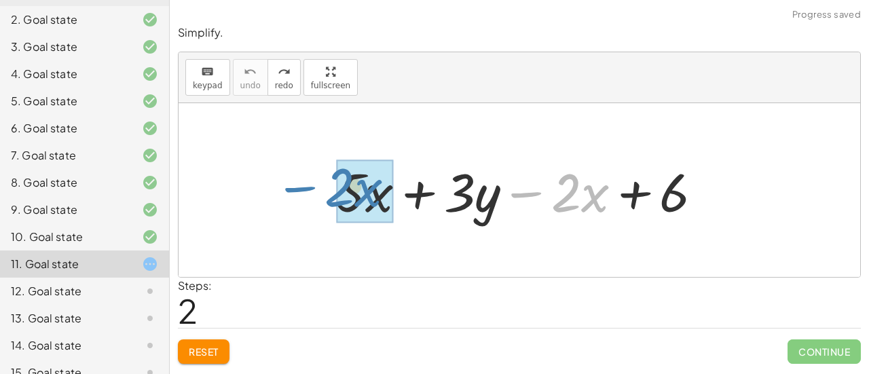
drag, startPoint x: 536, startPoint y: 194, endPoint x: 309, endPoint y: 189, distance: 226.8
click at [309, 189] on div "− · 2 · x + · 5 · x + · 3 · y − · 2 · x + 6" at bounding box center [520, 190] width 682 height 174
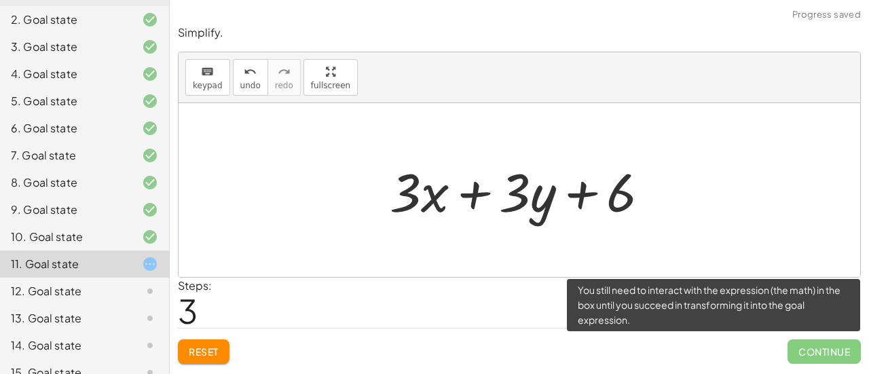
click at [818, 350] on span "Continue" at bounding box center [823, 351] width 73 height 24
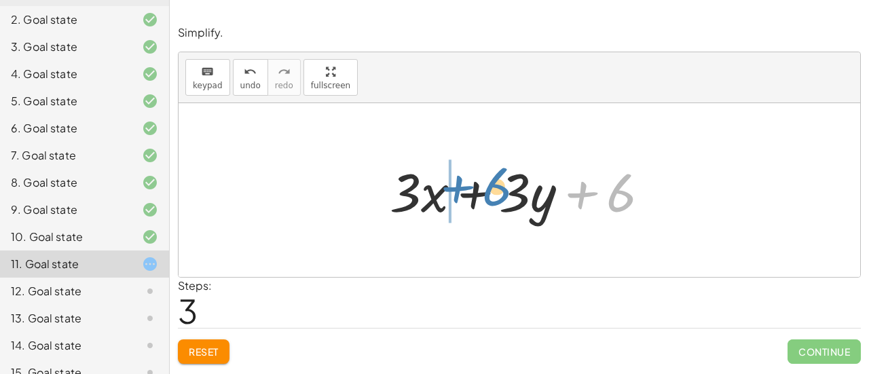
drag, startPoint x: 614, startPoint y: 189, endPoint x: 491, endPoint y: 184, distance: 123.0
click at [491, 184] on div at bounding box center [525, 190] width 284 height 70
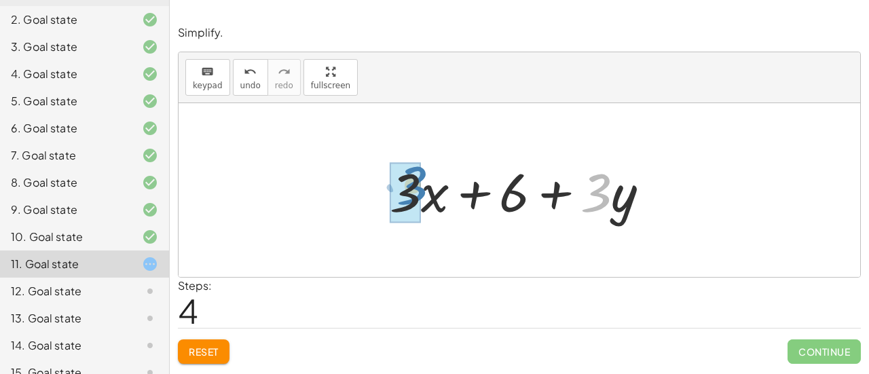
drag, startPoint x: 586, startPoint y: 197, endPoint x: 395, endPoint y: 190, distance: 190.9
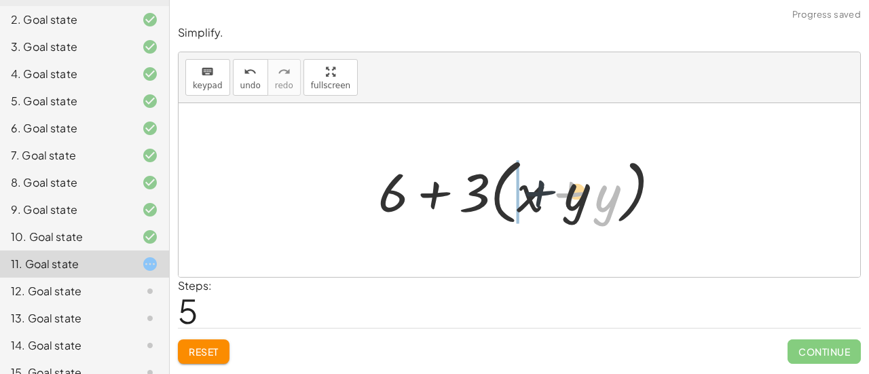
drag, startPoint x: 576, startPoint y: 195, endPoint x: 431, endPoint y: 186, distance: 145.5
click at [431, 186] on div at bounding box center [524, 190] width 307 height 78
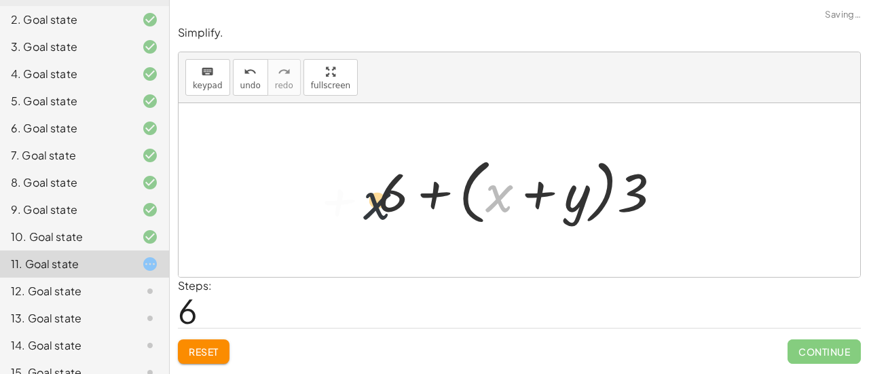
drag, startPoint x: 492, startPoint y: 185, endPoint x: 324, endPoint y: 195, distance: 168.0
click at [324, 195] on div "+ · 5 · x + · 3 · y − · 2 · x + 6 + · 3 · x + · 3 · y + 6 + · 3 · x + 6 + · 3 ·…" at bounding box center [520, 190] width 682 height 174
click at [242, 60] on button "undo undo" at bounding box center [250, 77] width 35 height 37
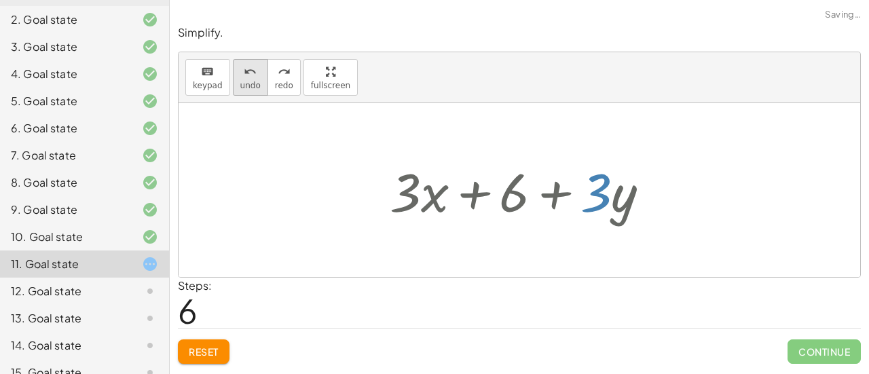
click at [242, 60] on button "undo undo" at bounding box center [250, 77] width 35 height 37
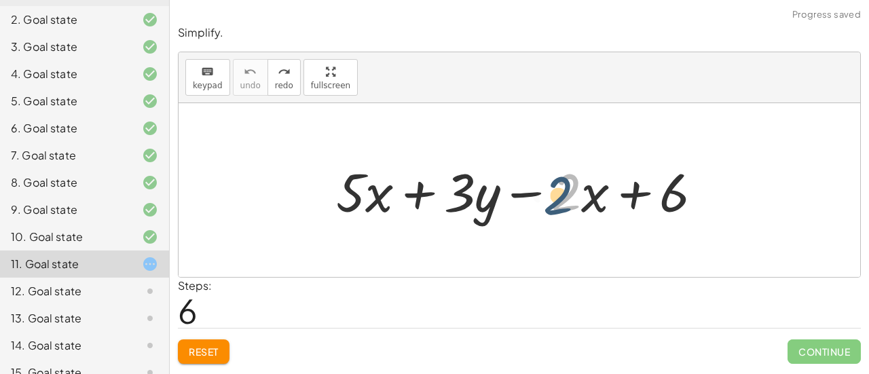
drag, startPoint x: 551, startPoint y: 193, endPoint x: 542, endPoint y: 196, distance: 9.2
click at [542, 196] on div at bounding box center [524, 190] width 391 height 70
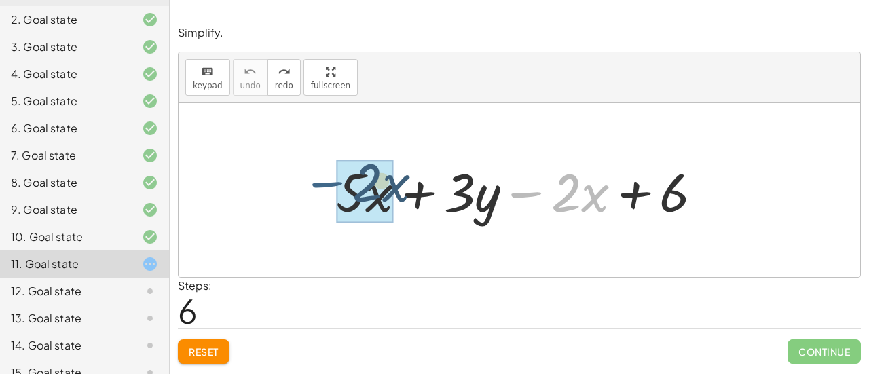
drag, startPoint x: 532, startPoint y: 193, endPoint x: 327, endPoint y: 186, distance: 205.8
click at [327, 186] on div "− · 2 · x + · 5 · x + · 3 · y − · 2 · x + 6" at bounding box center [520, 190] width 408 height 77
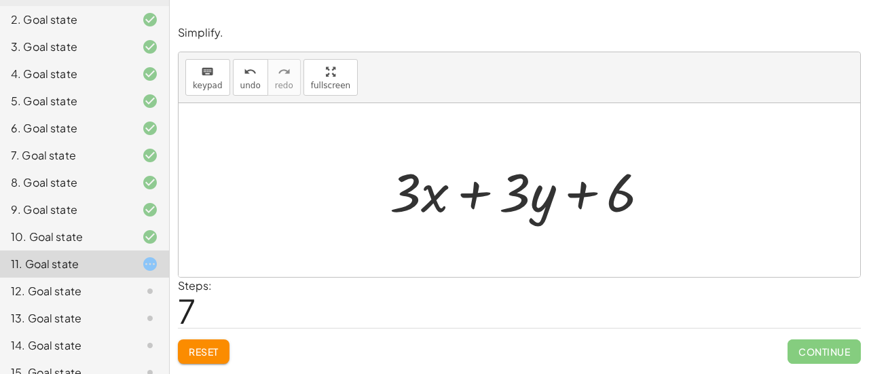
click at [0, 0] on div "Simplify. keyboard keypad undo undo redo redo fullscreen + · 5 · x + · 3 · y − …" at bounding box center [0, 0] width 0 height 0
click at [205, 347] on span "Reset" at bounding box center [204, 352] width 30 height 12
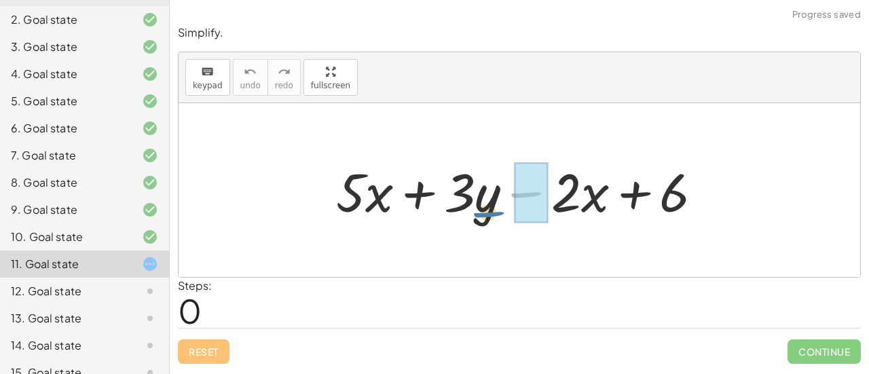
drag, startPoint x: 544, startPoint y: 187, endPoint x: 516, endPoint y: 205, distance: 33.5
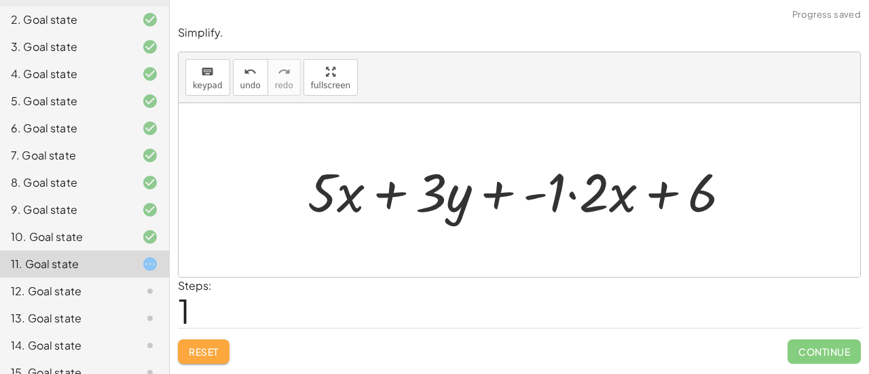
click at [194, 349] on span "Reset" at bounding box center [204, 352] width 30 height 12
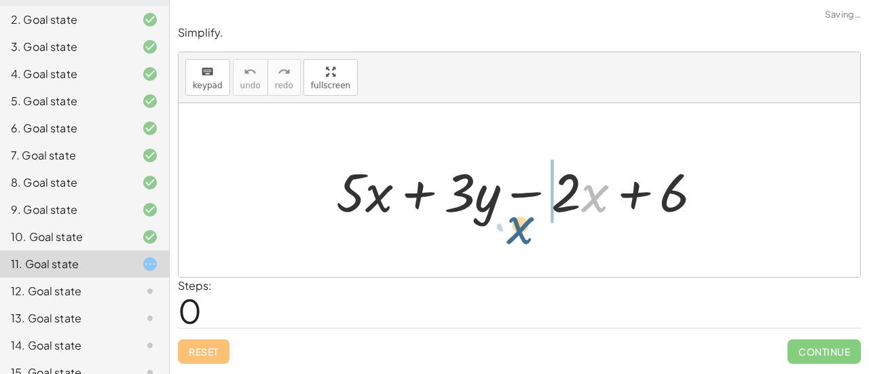
drag, startPoint x: 588, startPoint y: 205, endPoint x: 528, endPoint y: 223, distance: 62.3
click at [528, 223] on div at bounding box center [524, 190] width 391 height 70
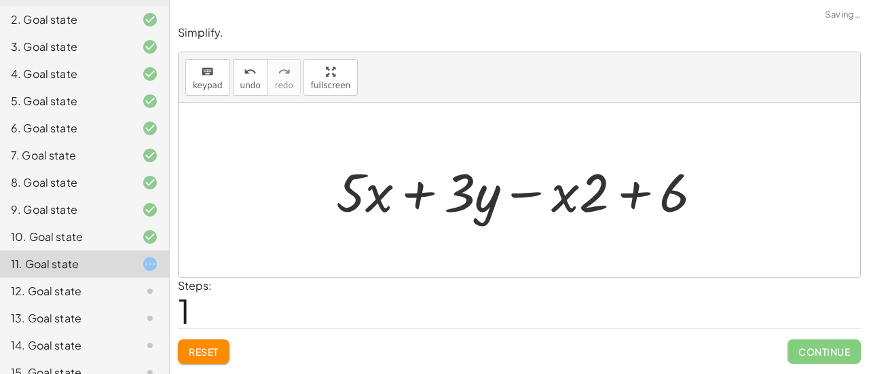
click at [184, 341] on button "Reset" at bounding box center [204, 351] width 52 height 24
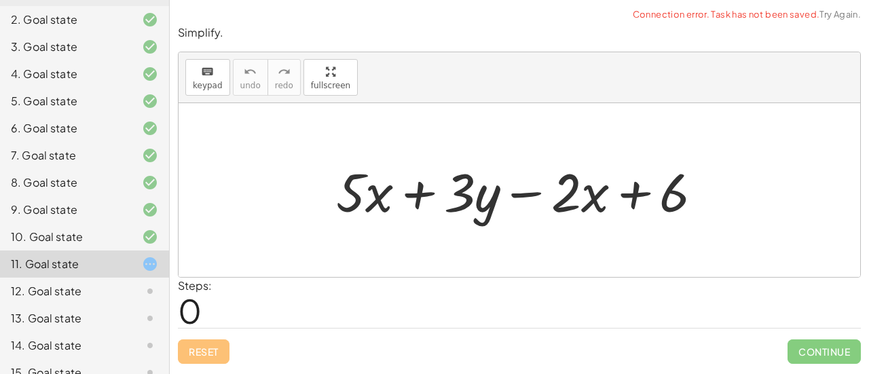
click at [363, 153] on div "+ · 5 · x + · 3 · y − · 2 · x + 6" at bounding box center [520, 190] width 408 height 77
drag, startPoint x: 360, startPoint y: 180, endPoint x: 373, endPoint y: 211, distance: 34.0
click at [373, 211] on div at bounding box center [524, 190] width 391 height 70
drag, startPoint x: 390, startPoint y: 200, endPoint x: 376, endPoint y: 219, distance: 22.8
click at [376, 219] on div at bounding box center [524, 190] width 391 height 70
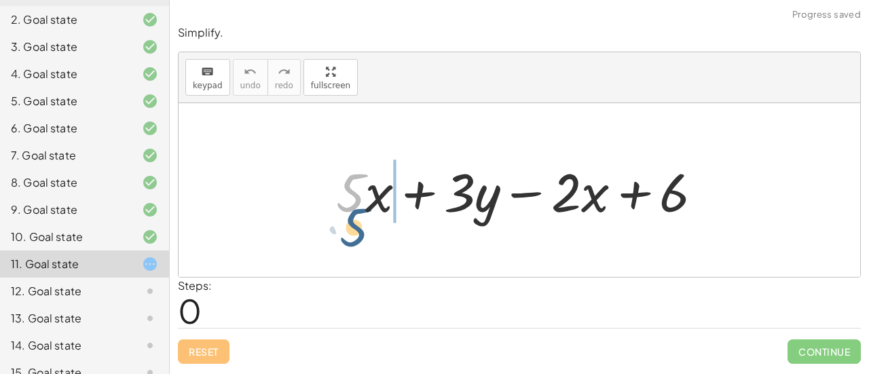
drag, startPoint x: 331, startPoint y: 183, endPoint x: 365, endPoint y: 228, distance: 56.3
click at [365, 228] on div "· 5 + · 5 · x + · 3 · y − · 2 · x + 6" at bounding box center [520, 190] width 682 height 174
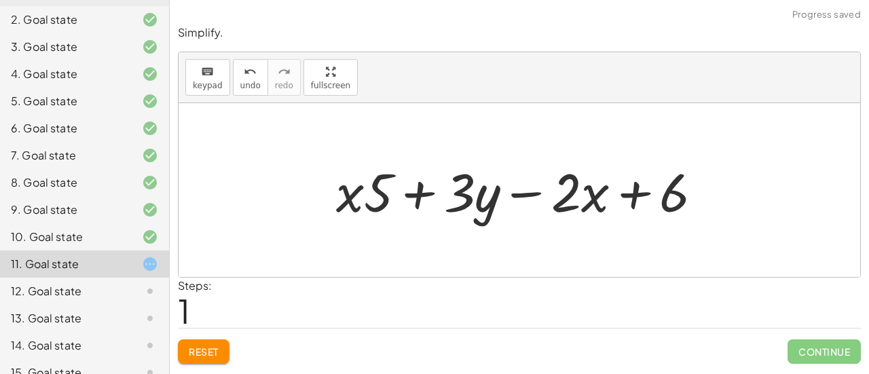
click at [202, 351] on span "Reset" at bounding box center [204, 352] width 30 height 12
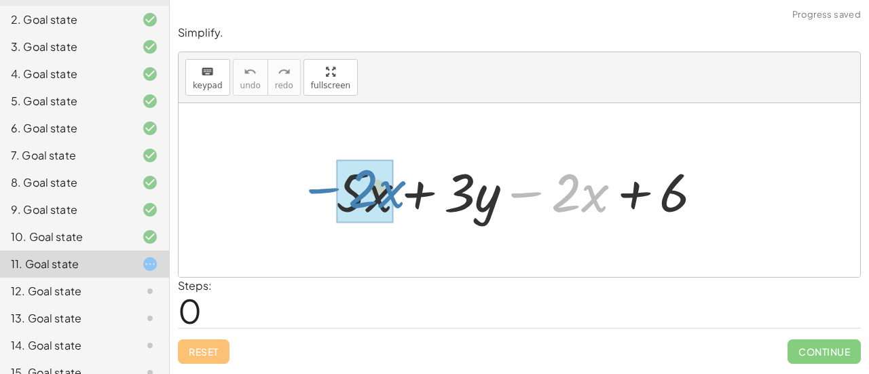
drag, startPoint x: 543, startPoint y: 195, endPoint x: 338, endPoint y: 191, distance: 205.0
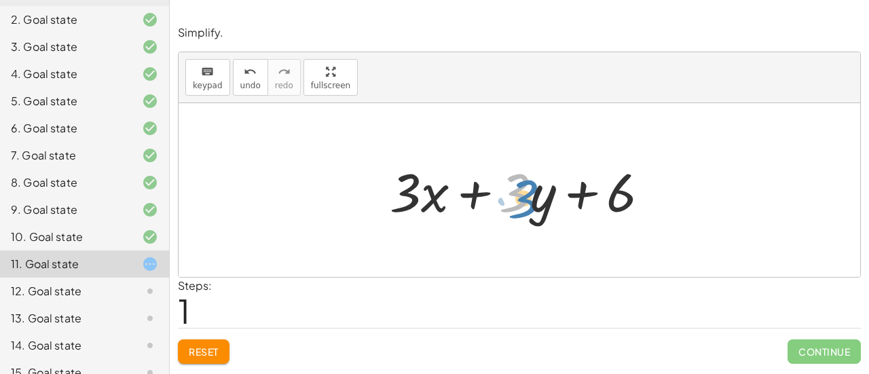
drag, startPoint x: 523, startPoint y: 191, endPoint x: 535, endPoint y: 198, distance: 14.0
click at [535, 198] on div at bounding box center [525, 190] width 284 height 70
click at [204, 78] on icon "keyboard" at bounding box center [207, 72] width 13 height 16
click at [200, 59] on button "keyboard keypad" at bounding box center [207, 77] width 45 height 37
click at [205, 77] on icon "keyboard" at bounding box center [207, 72] width 13 height 16
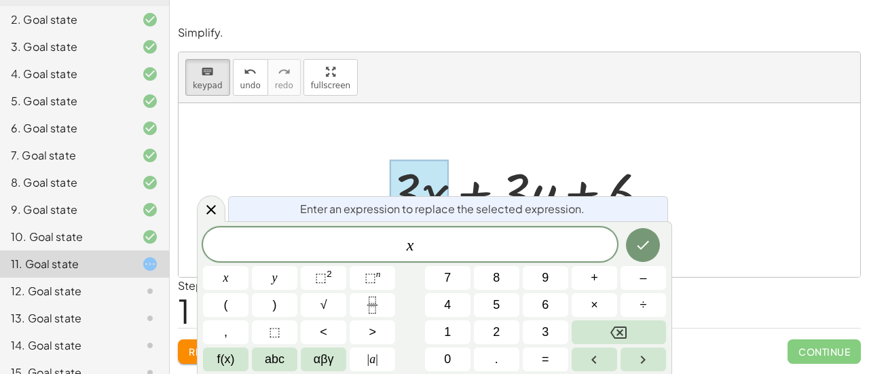
click at [541, 166] on div at bounding box center [525, 190] width 284 height 70
click at [643, 247] on icon "Done" at bounding box center [643, 245] width 16 height 16
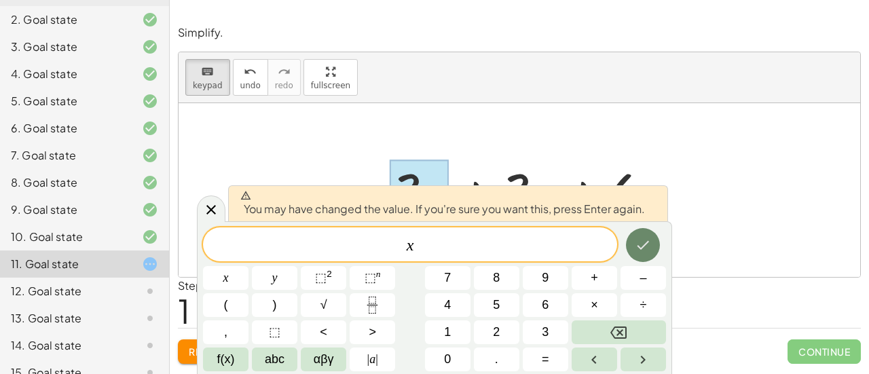
click at [636, 238] on icon "Done" at bounding box center [643, 245] width 16 height 16
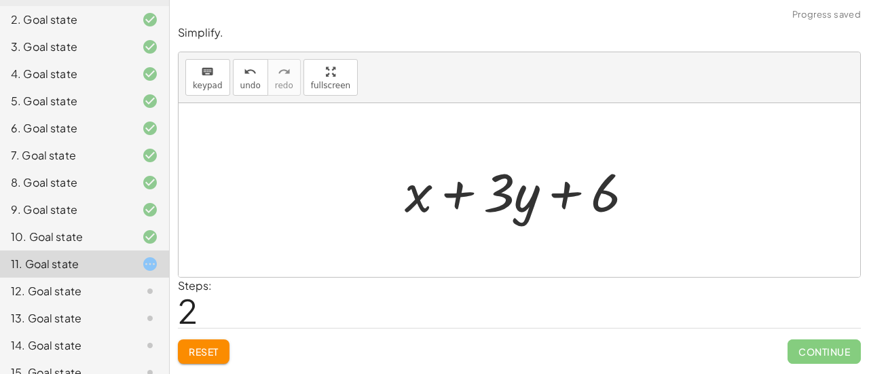
click at [502, 184] on div at bounding box center [524, 190] width 253 height 70
click at [506, 186] on div at bounding box center [524, 190] width 253 height 70
click at [201, 64] on icon "keyboard" at bounding box center [207, 72] width 13 height 16
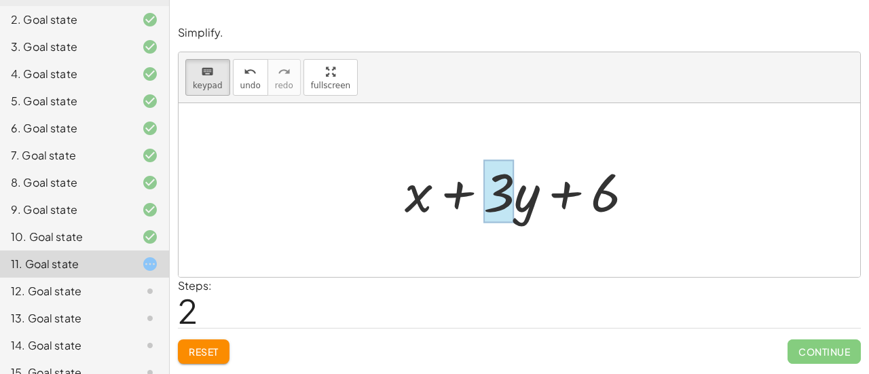
click at [496, 191] on div at bounding box center [498, 191] width 31 height 63
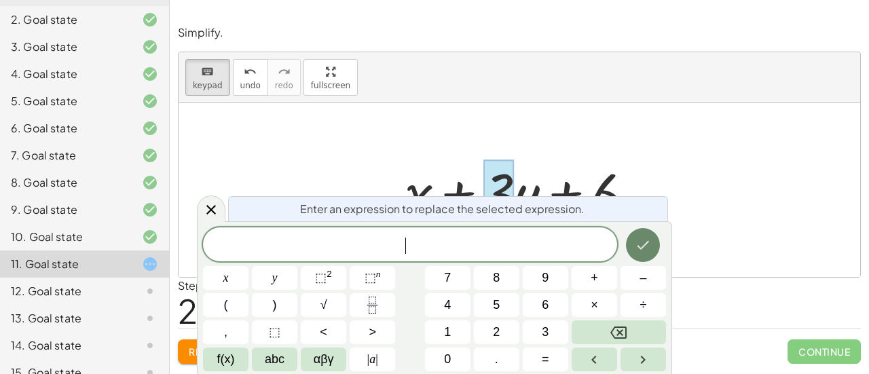
click at [642, 249] on icon "Done" at bounding box center [643, 245] width 16 height 16
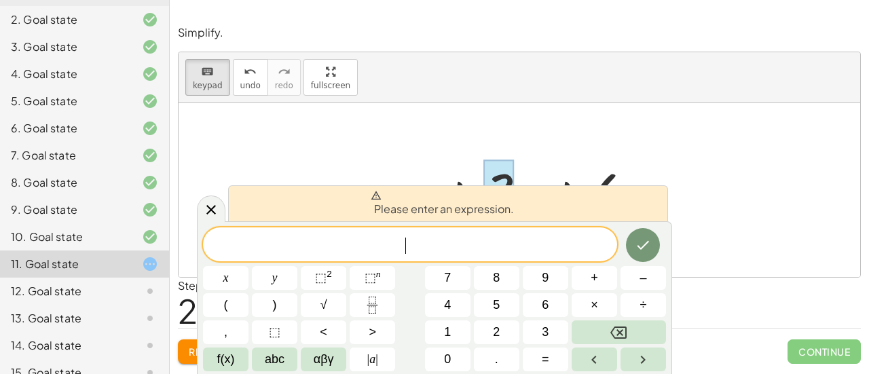
click at [697, 246] on div at bounding box center [520, 190] width 682 height 174
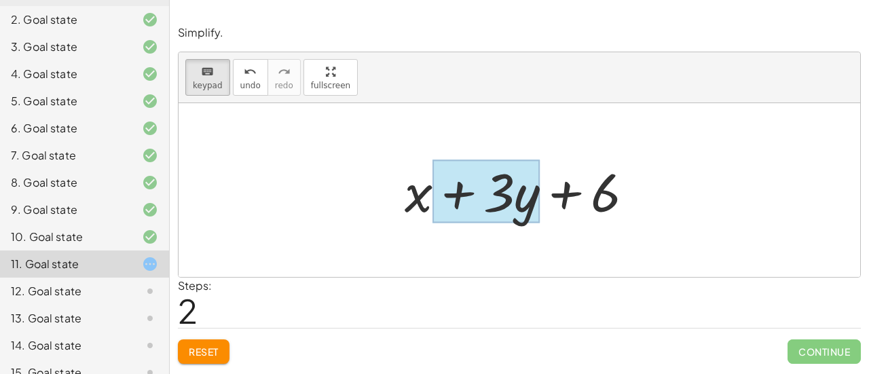
click at [527, 195] on div at bounding box center [485, 191] width 107 height 63
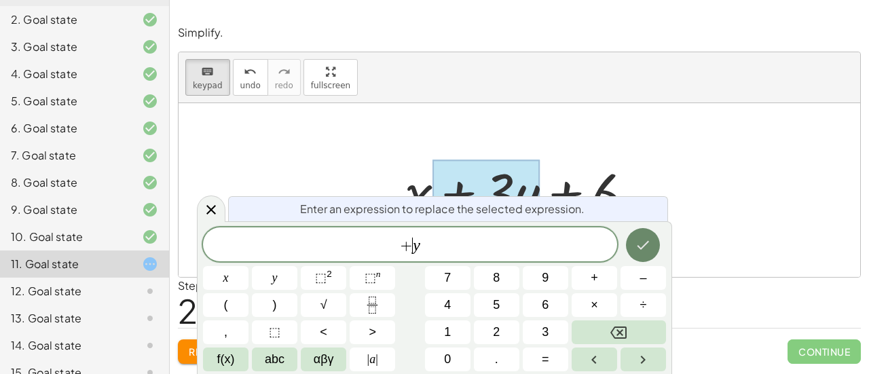
click at [647, 245] on icon "Done" at bounding box center [643, 245] width 16 height 16
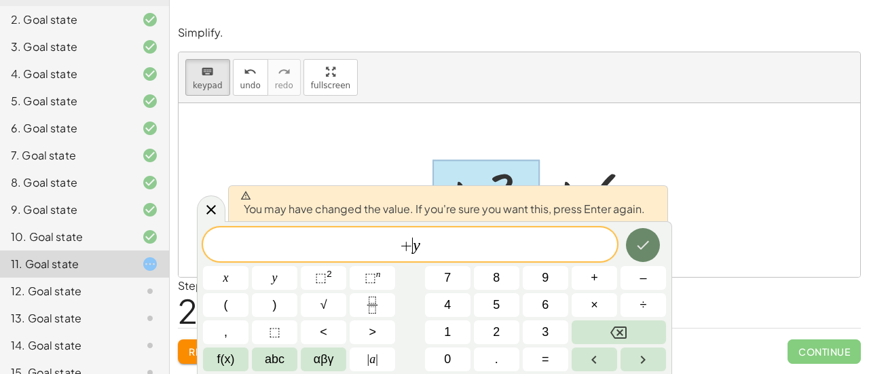
click at [632, 250] on button "Done" at bounding box center [643, 245] width 34 height 34
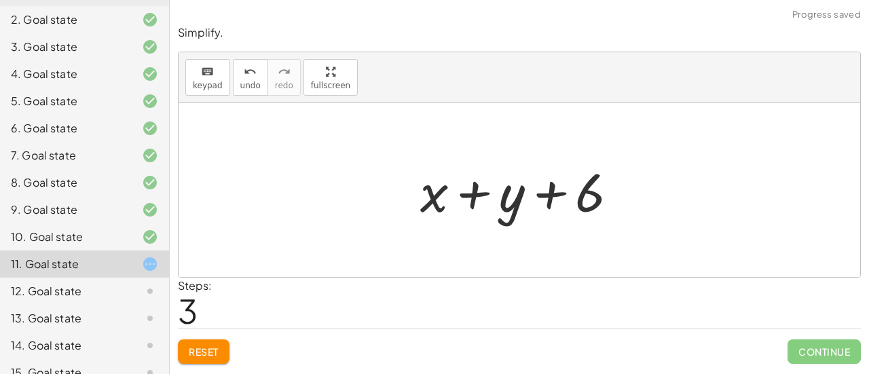
click at [588, 185] on div at bounding box center [524, 190] width 222 height 70
click at [604, 200] on div at bounding box center [524, 190] width 222 height 70
click at [210, 76] on icon "keyboard" at bounding box center [207, 72] width 13 height 16
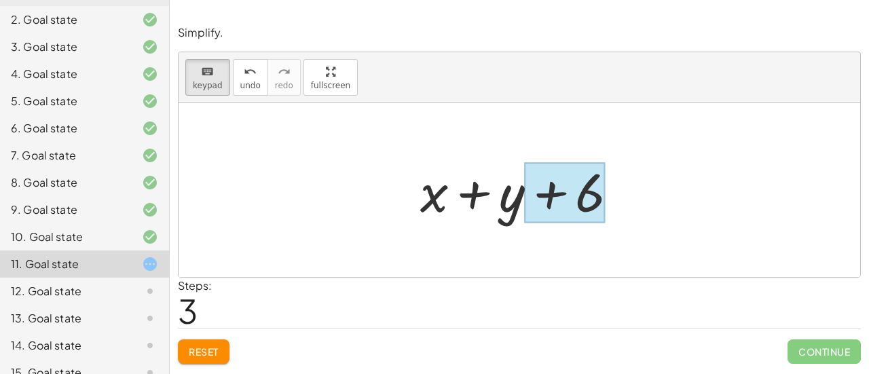
click at [592, 200] on div at bounding box center [564, 193] width 81 height 60
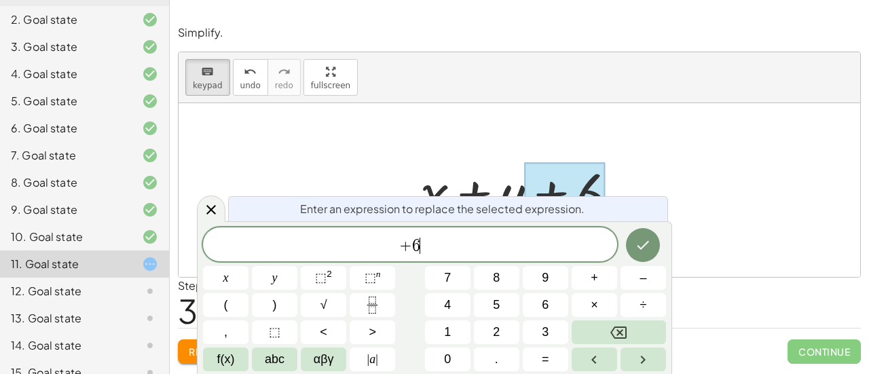
click at [424, 247] on span "+ 6 ​" at bounding box center [410, 245] width 414 height 19
click at [644, 241] on icon "Done" at bounding box center [643, 245] width 16 height 16
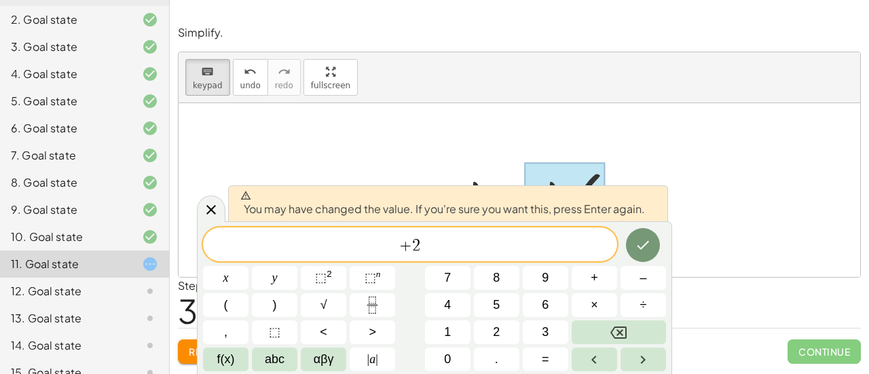
click at [248, 266] on div at bounding box center [225, 278] width 45 height 24
click at [635, 243] on icon "Done" at bounding box center [643, 245] width 16 height 16
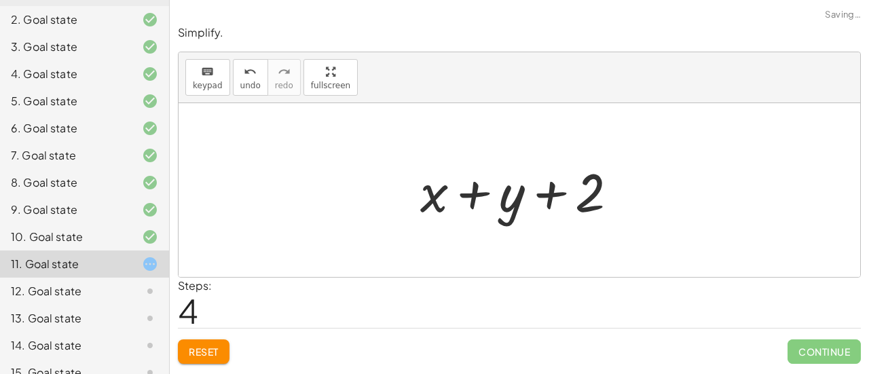
click at [687, 231] on div at bounding box center [520, 190] width 682 height 174
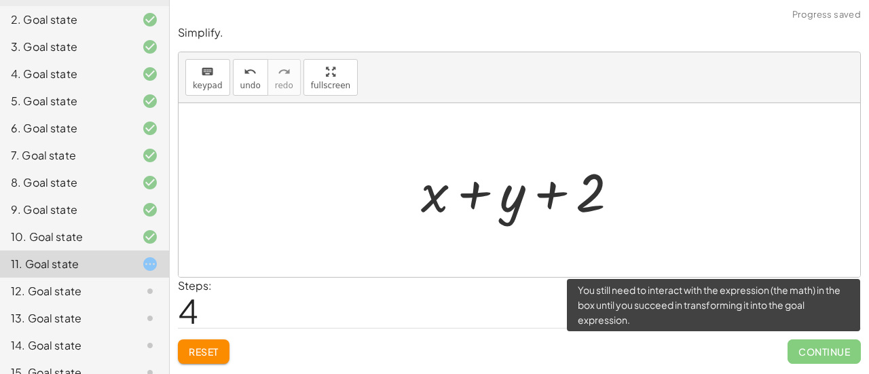
click at [825, 354] on span "Continue" at bounding box center [823, 351] width 73 height 24
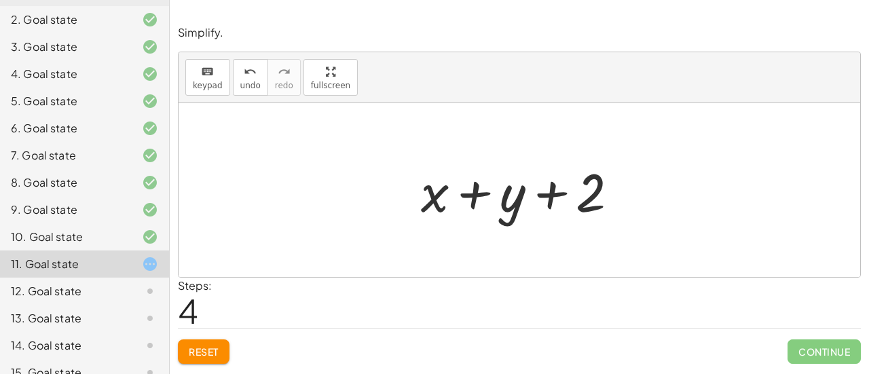
click at [474, 194] on div at bounding box center [525, 190] width 222 height 70
drag, startPoint x: 512, startPoint y: 194, endPoint x: 428, endPoint y: 189, distance: 84.3
click at [428, 189] on div at bounding box center [525, 190] width 222 height 70
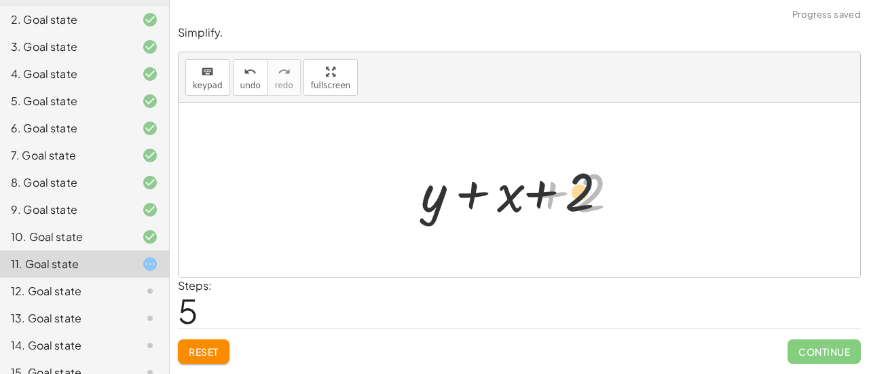
drag, startPoint x: 584, startPoint y: 184, endPoint x: 470, endPoint y: 183, distance: 114.7
click at [470, 183] on div at bounding box center [525, 190] width 222 height 70
click at [187, 343] on button "Reset" at bounding box center [204, 351] width 52 height 24
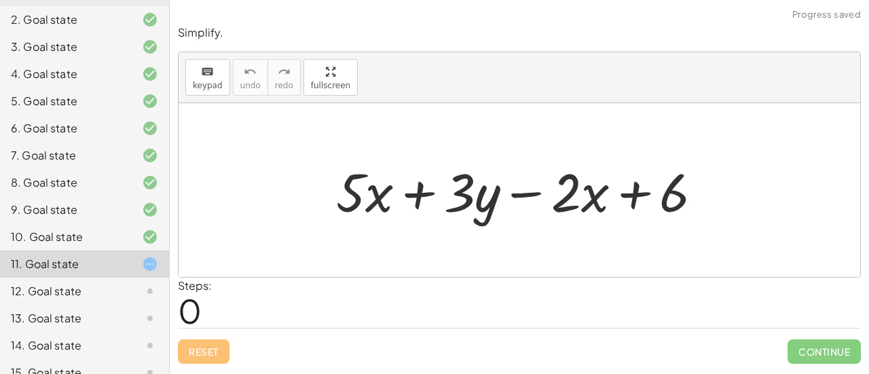
click at [84, 332] on div "12. Goal state" at bounding box center [84, 345] width 169 height 27
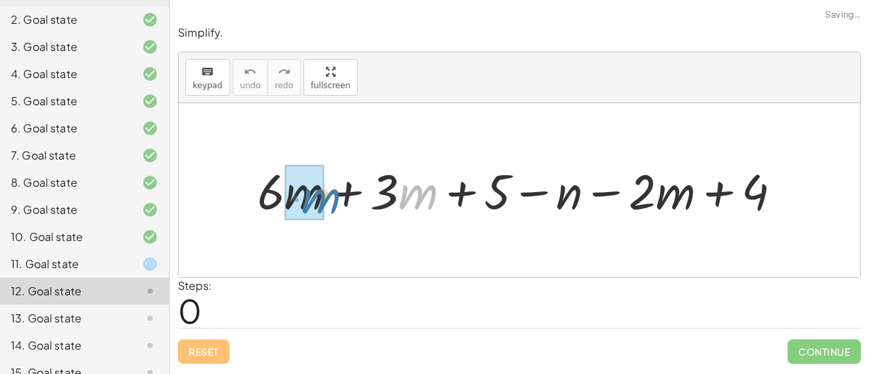
drag, startPoint x: 403, startPoint y: 176, endPoint x: 373, endPoint y: 183, distance: 30.1
click at [373, 183] on div at bounding box center [524, 190] width 548 height 64
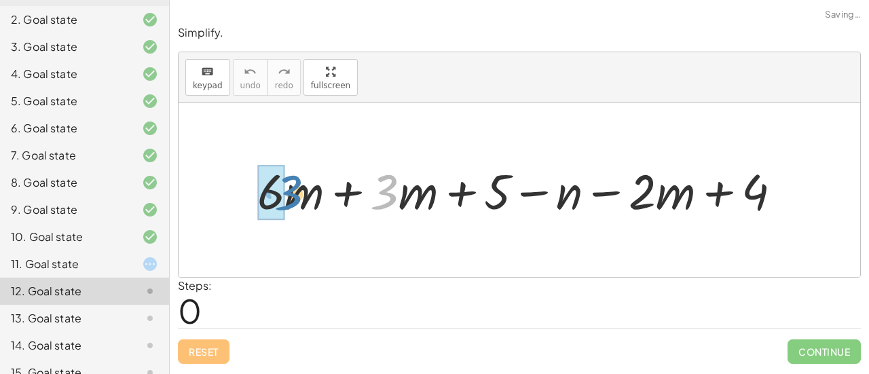
drag, startPoint x: 388, startPoint y: 181, endPoint x: 280, endPoint y: 181, distance: 107.2
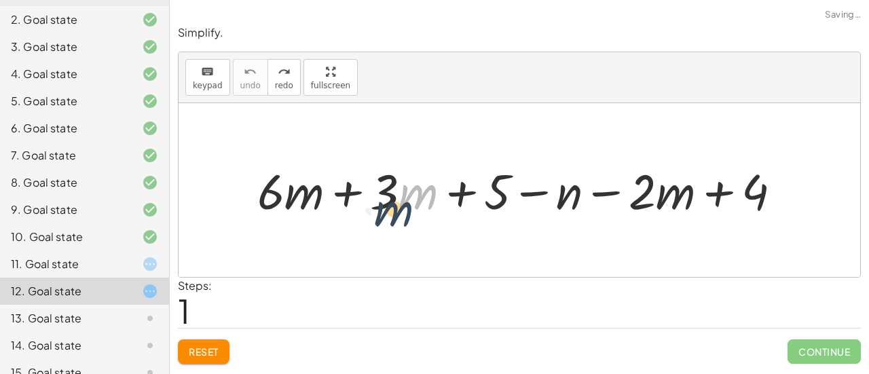
drag, startPoint x: 409, startPoint y: 201, endPoint x: 391, endPoint y: 213, distance: 22.0
click at [391, 213] on div at bounding box center [524, 190] width 548 height 64
drag, startPoint x: 383, startPoint y: 182, endPoint x: 373, endPoint y: 206, distance: 26.5
click at [373, 206] on div at bounding box center [524, 190] width 548 height 64
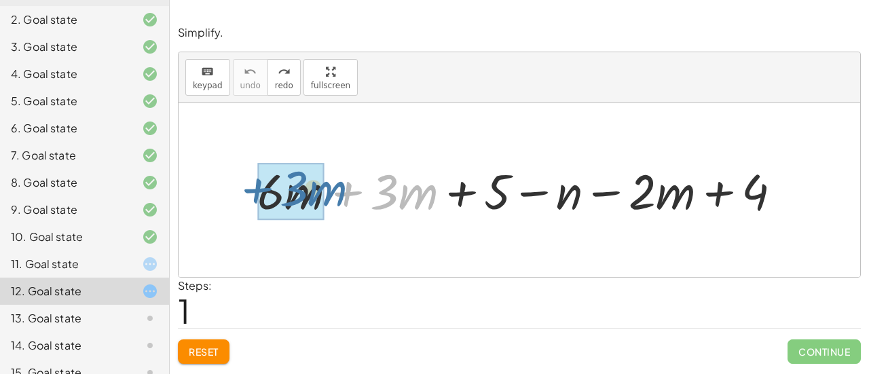
drag, startPoint x: 350, startPoint y: 192, endPoint x: 250, endPoint y: 191, distance: 99.8
click at [250, 191] on div at bounding box center [524, 190] width 548 height 64
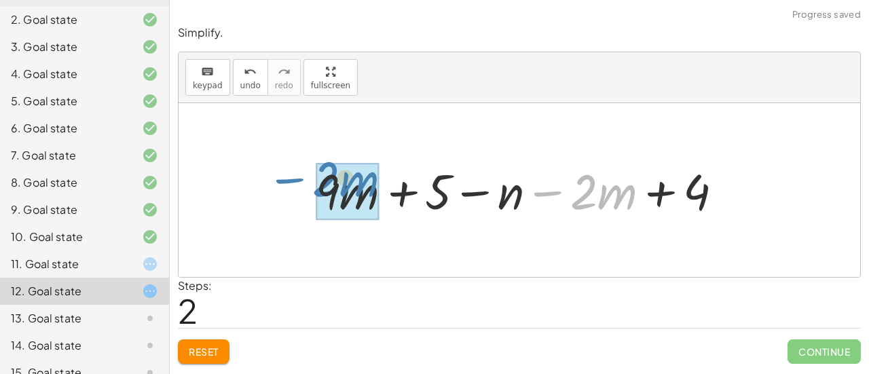
drag, startPoint x: 543, startPoint y: 191, endPoint x: 286, endPoint y: 179, distance: 257.6
click at [286, 179] on div "+ · 6 · m + · 3 · m + 5 − n − · 2 · m + 4 − · 2 · m + · m + 5 − n − · 2 · m + 4…" at bounding box center [520, 190] width 682 height 174
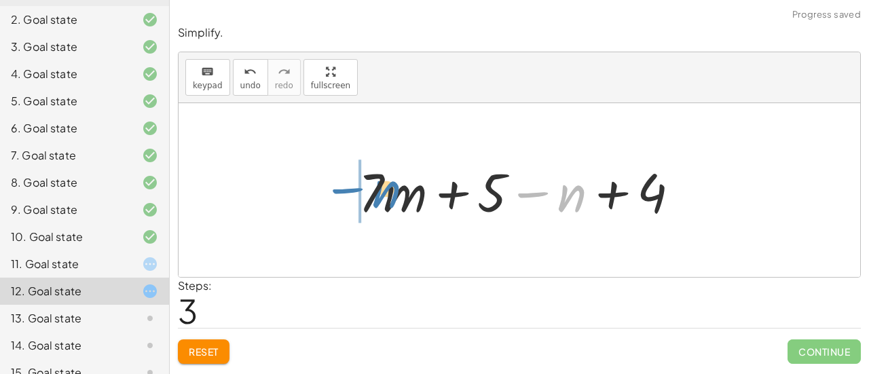
drag, startPoint x: 533, startPoint y: 193, endPoint x: 348, endPoint y: 189, distance: 185.4
click at [348, 189] on div "+ · 6 · m + · 3 · m + 5 − n − · 2 · m + 4 + · 9 · m + 5 − n − · 2 · m + 4 − n +…" at bounding box center [519, 190] width 362 height 77
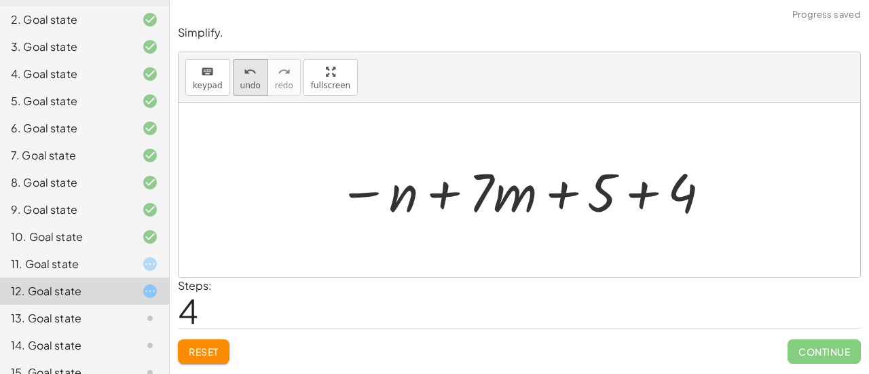
click at [250, 81] on span "undo" at bounding box center [250, 86] width 20 height 10
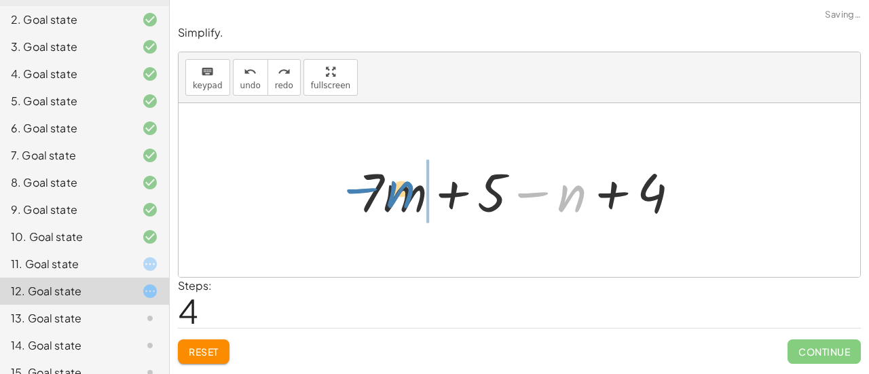
drag, startPoint x: 538, startPoint y: 198, endPoint x: 366, endPoint y: 194, distance: 171.8
click at [366, 194] on div at bounding box center [525, 190] width 346 height 70
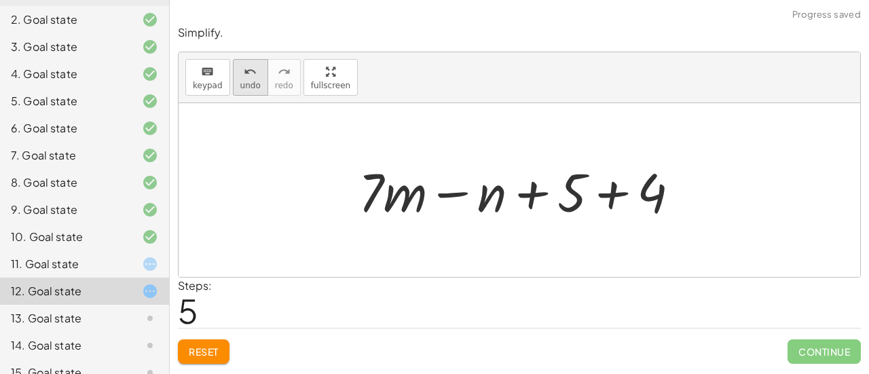
click at [237, 90] on button "undo undo" at bounding box center [250, 77] width 35 height 37
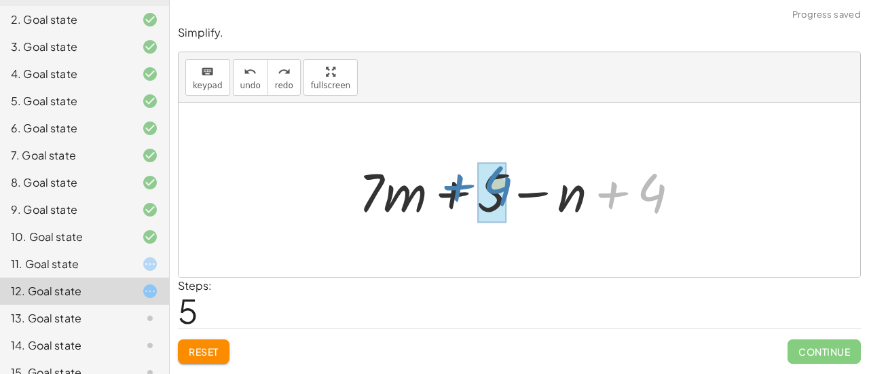
drag, startPoint x: 627, startPoint y: 196, endPoint x: 473, endPoint y: 189, distance: 154.3
click at [473, 189] on div at bounding box center [525, 190] width 346 height 70
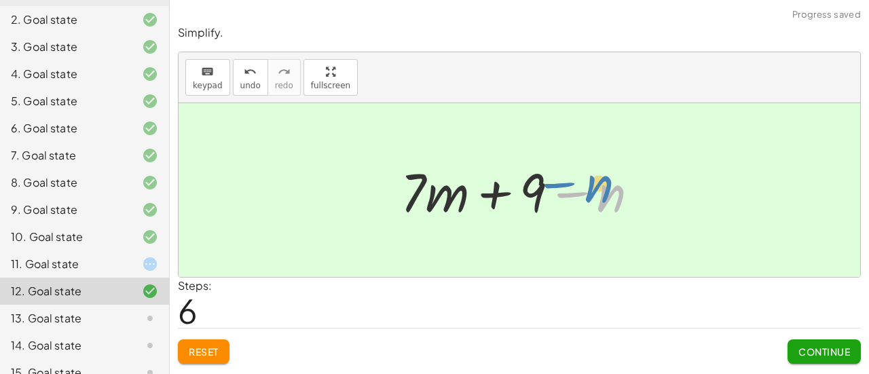
drag, startPoint x: 582, startPoint y: 191, endPoint x: 574, endPoint y: 183, distance: 11.5
click at [574, 183] on div at bounding box center [525, 190] width 263 height 70
click at [826, 349] on span "Continue" at bounding box center [824, 352] width 52 height 12
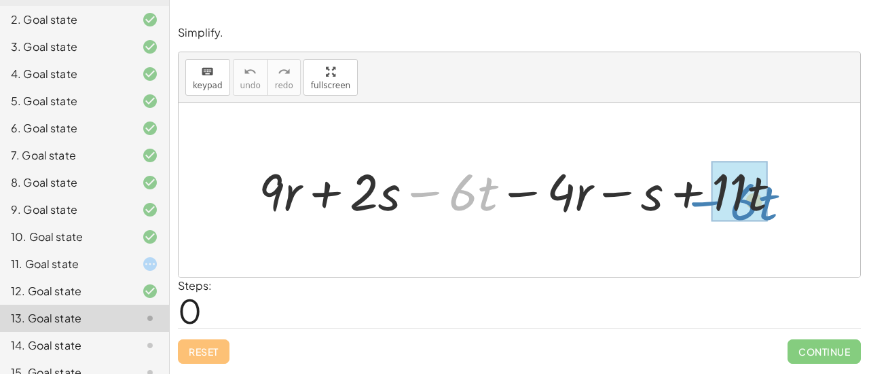
drag, startPoint x: 430, startPoint y: 195, endPoint x: 711, endPoint y: 204, distance: 281.8
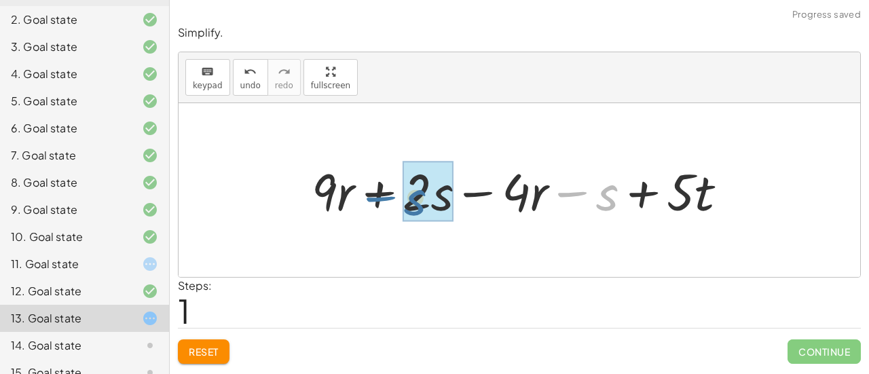
drag, startPoint x: 578, startPoint y: 195, endPoint x: 387, endPoint y: 200, distance: 191.5
click at [387, 200] on div at bounding box center [525, 190] width 441 height 67
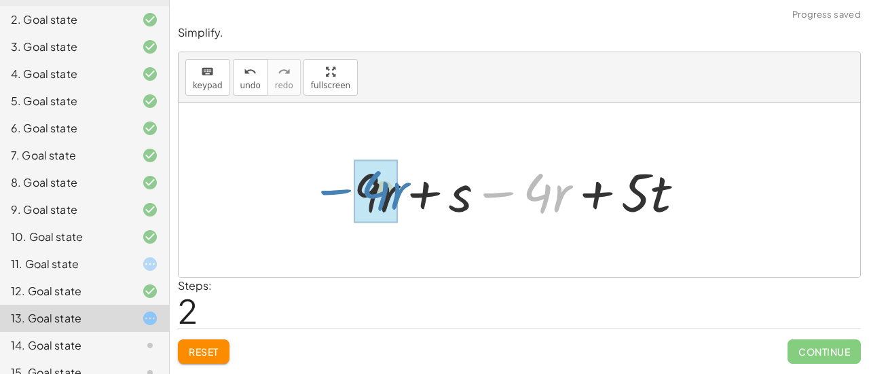
drag, startPoint x: 503, startPoint y: 190, endPoint x: 331, endPoint y: 188, distance: 172.4
click at [331, 188] on div "+ · 9 · r + · 2 · s − · 6 · t − · 4 · r − s + · 11 · t + · 9 · r + · 2 · s − · …" at bounding box center [520, 190] width 682 height 174
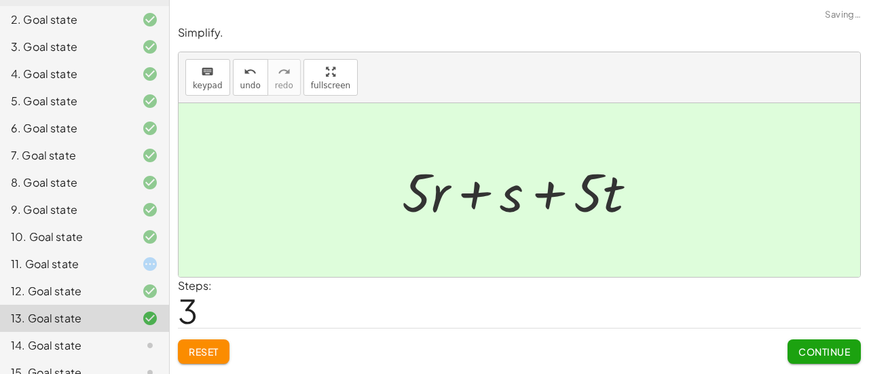
click at [817, 347] on span "Continue" at bounding box center [824, 352] width 52 height 12
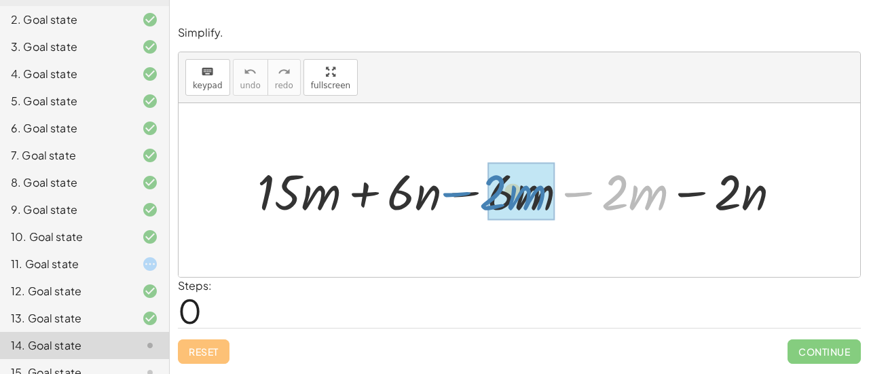
drag, startPoint x: 562, startPoint y: 193, endPoint x: 441, endPoint y: 193, distance: 121.5
click at [441, 193] on div at bounding box center [524, 190] width 548 height 64
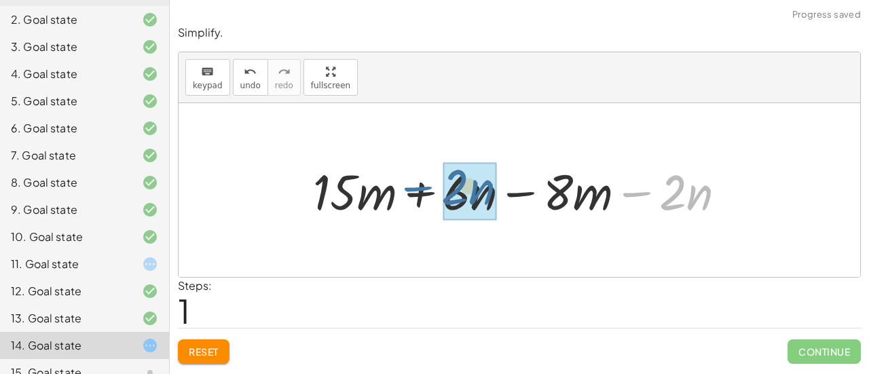
drag, startPoint x: 639, startPoint y: 188, endPoint x: 417, endPoint y: 183, distance: 221.4
click at [417, 183] on div at bounding box center [524, 190] width 437 height 64
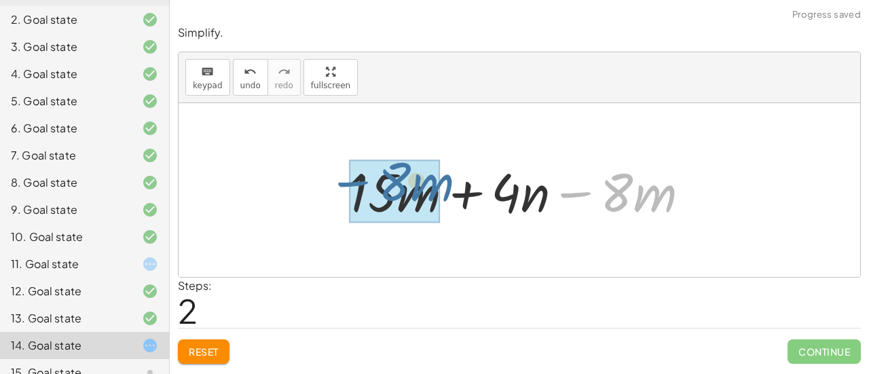
drag, startPoint x: 572, startPoint y: 193, endPoint x: 328, endPoint y: 184, distance: 244.6
click at [329, 184] on div "+ · 15 · m + · 6 · n − · 6 · m − · 2 · m − · 2 · n + · 15 · m + · 6 · n − · 8 ·…" at bounding box center [519, 190] width 381 height 77
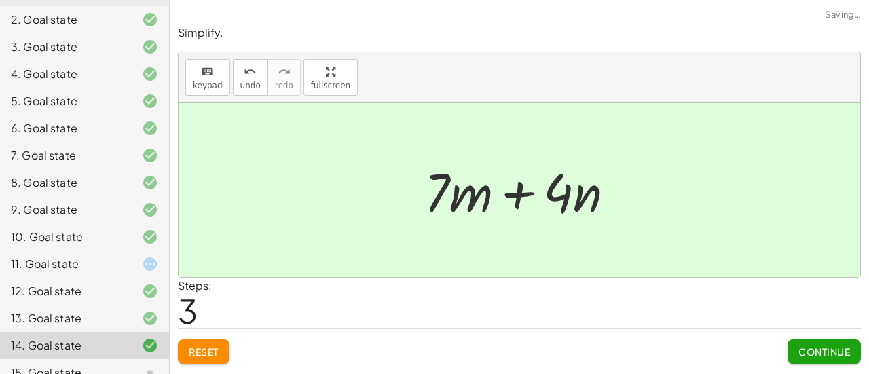
click at [821, 347] on span "Continue" at bounding box center [824, 352] width 52 height 12
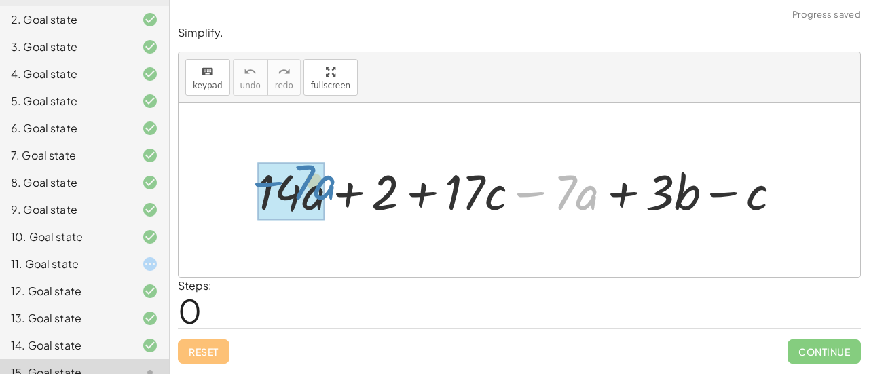
drag, startPoint x: 545, startPoint y: 198, endPoint x: 282, endPoint y: 189, distance: 262.8
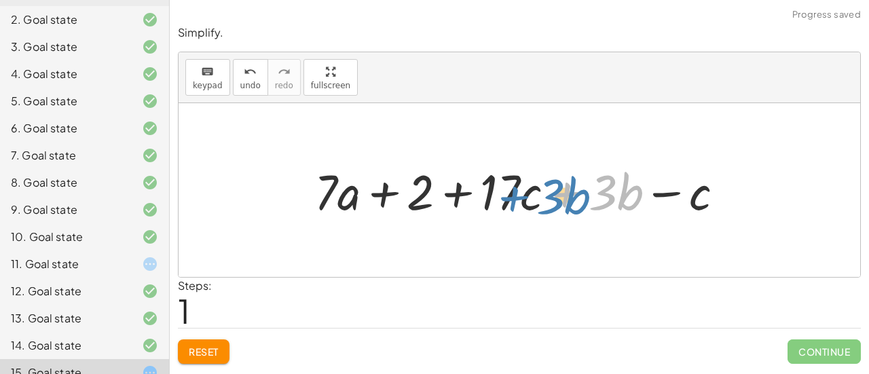
drag, startPoint x: 570, startPoint y: 193, endPoint x: 556, endPoint y: 193, distance: 13.6
click at [556, 193] on div at bounding box center [524, 190] width 434 height 64
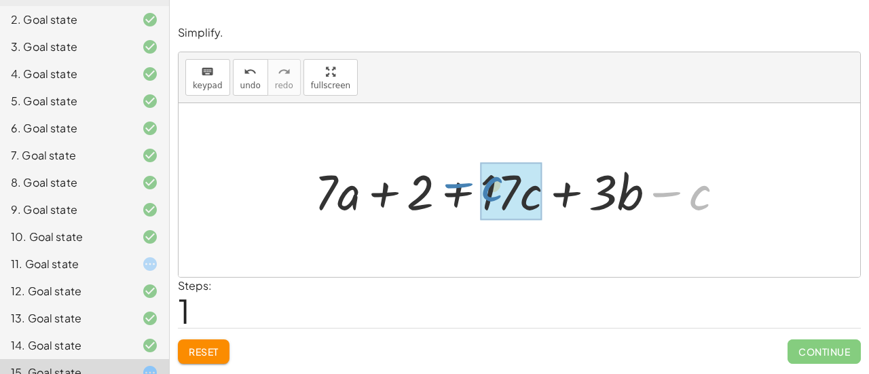
drag, startPoint x: 673, startPoint y: 192, endPoint x: 476, endPoint y: 184, distance: 197.0
click at [476, 184] on div at bounding box center [524, 190] width 434 height 64
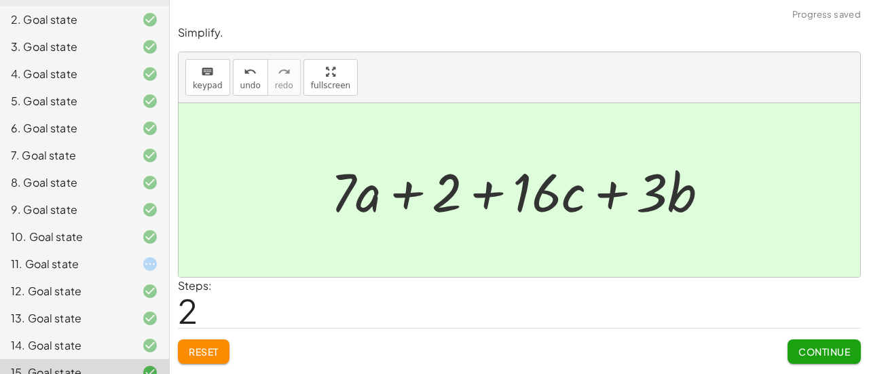
click at [841, 341] on button "Continue" at bounding box center [823, 351] width 73 height 24
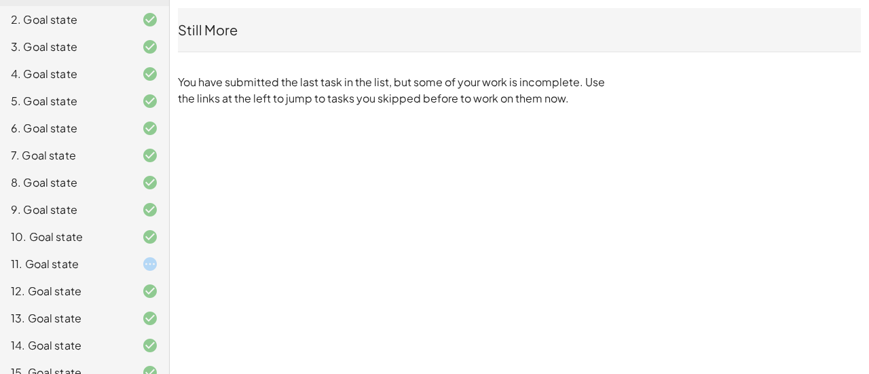
click at [77, 332] on div "12. Goal state" at bounding box center [84, 345] width 169 height 27
click at [71, 256] on div "11. Goal state" at bounding box center [65, 264] width 109 height 16
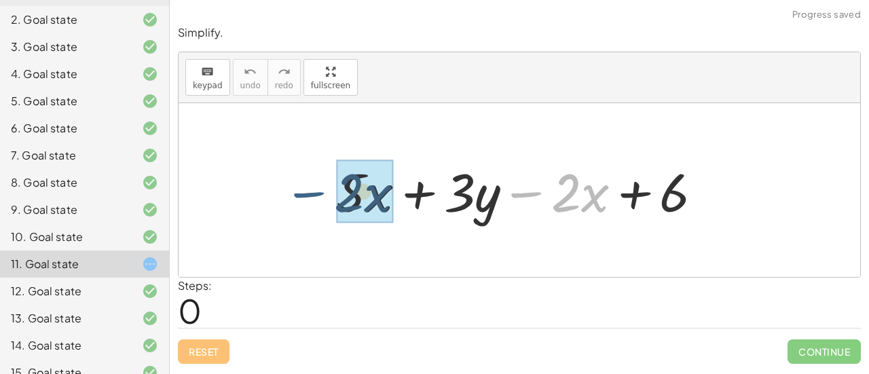
drag, startPoint x: 527, startPoint y: 194, endPoint x: 307, endPoint y: 194, distance: 220.6
click at [307, 194] on div "− · 2 · x + · 5 · x + · 3 · y − · 2 · x + 6" at bounding box center [520, 190] width 682 height 174
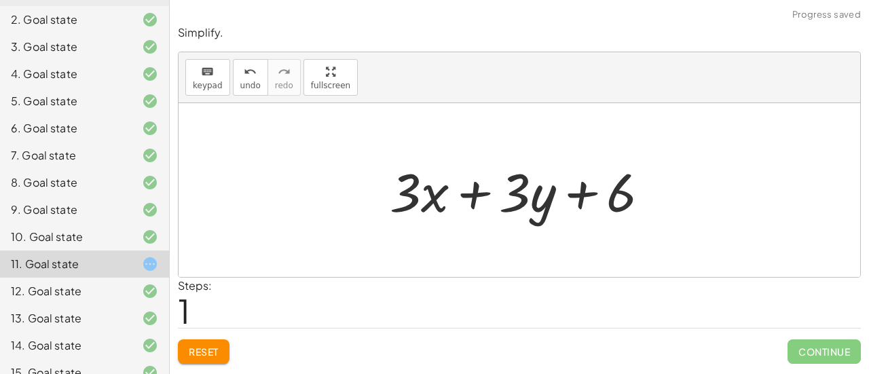
click at [214, 354] on span "Reset" at bounding box center [204, 352] width 30 height 12
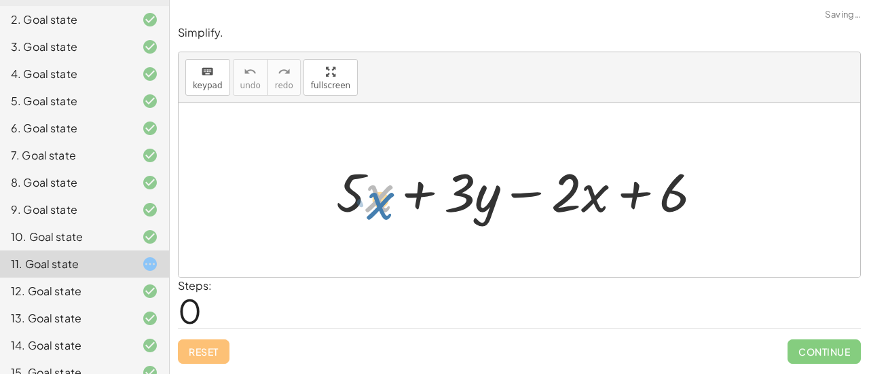
click at [373, 200] on div at bounding box center [524, 190] width 391 height 70
drag, startPoint x: 317, startPoint y: 175, endPoint x: 367, endPoint y: 225, distance: 71.0
click at [367, 225] on div "+ · 5 · x + · 3 · y − · 2 · x + 6" at bounding box center [520, 190] width 408 height 77
drag, startPoint x: 348, startPoint y: 181, endPoint x: 328, endPoint y: 164, distance: 26.4
click at [328, 164] on div "· 5 + · 5 · x + · 3 · y − · 2 · x + 6" at bounding box center [520, 190] width 408 height 77
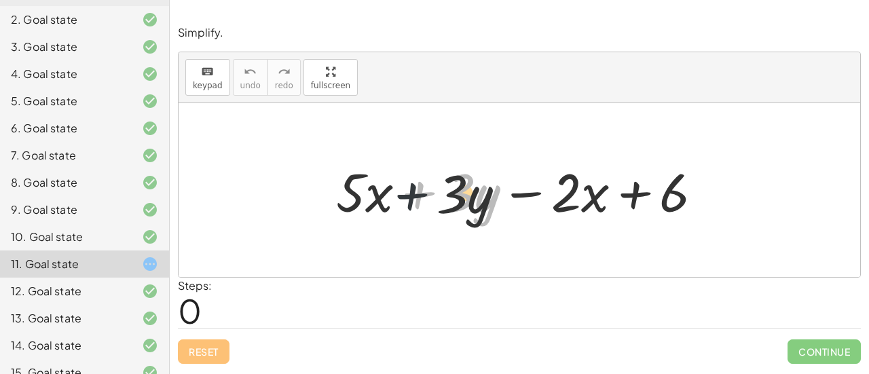
drag, startPoint x: 423, startPoint y: 191, endPoint x: 414, endPoint y: 193, distance: 8.9
click at [414, 193] on div at bounding box center [524, 190] width 391 height 70
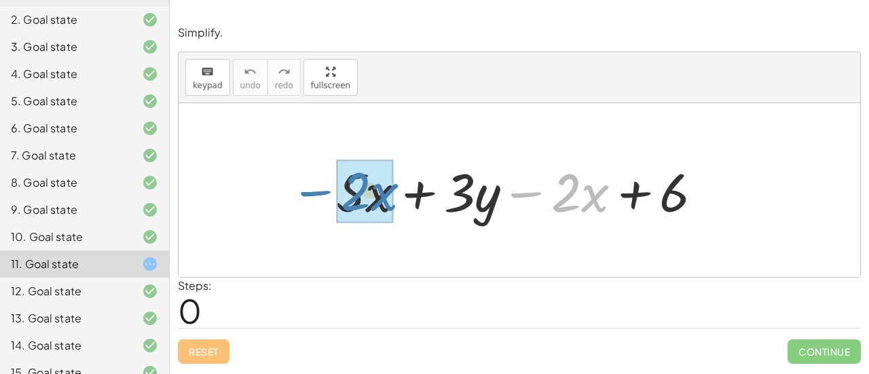
drag, startPoint x: 532, startPoint y: 189, endPoint x: 322, endPoint y: 187, distance: 210.4
click at [322, 187] on div "− · 2 · x + · 5 · x + · 3 · y − · 2 · x + 6" at bounding box center [520, 190] width 408 height 77
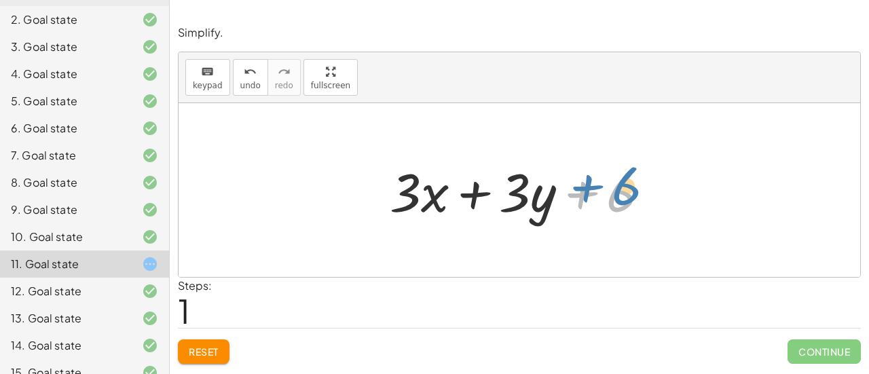
drag, startPoint x: 589, startPoint y: 193, endPoint x: 612, endPoint y: 191, distance: 23.8
click at [612, 191] on div at bounding box center [525, 190] width 284 height 70
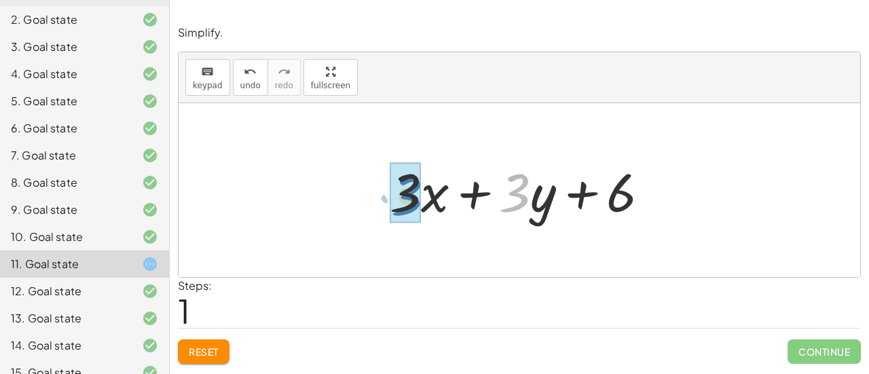
drag, startPoint x: 519, startPoint y: 184, endPoint x: 407, endPoint y: 186, distance: 112.0
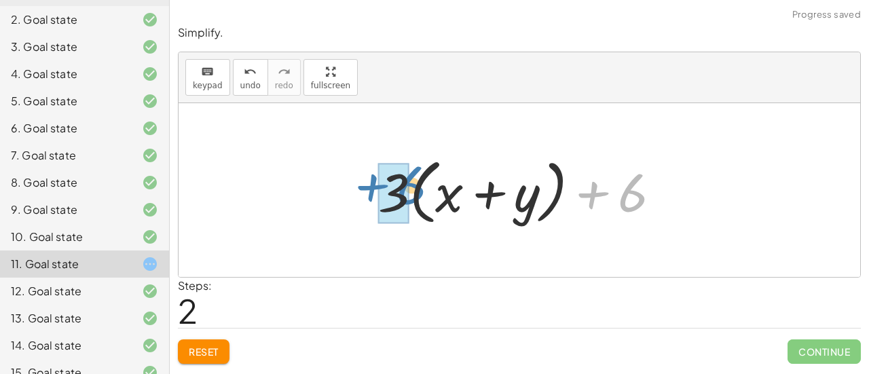
drag, startPoint x: 606, startPoint y: 194, endPoint x: 382, endPoint y: 187, distance: 224.1
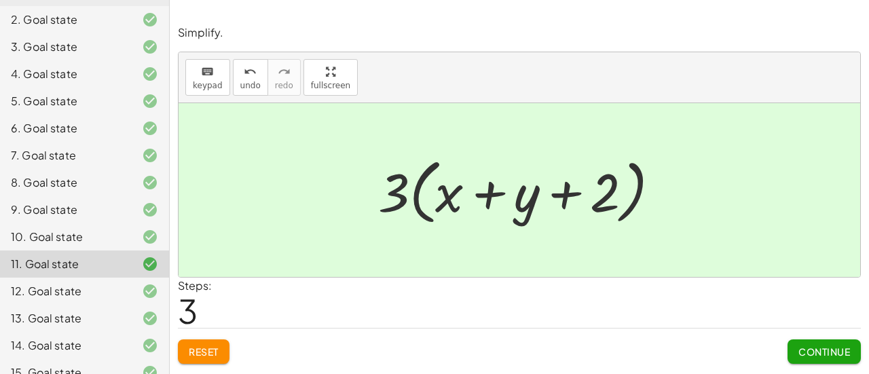
click at [816, 349] on span "Continue" at bounding box center [824, 352] width 52 height 12
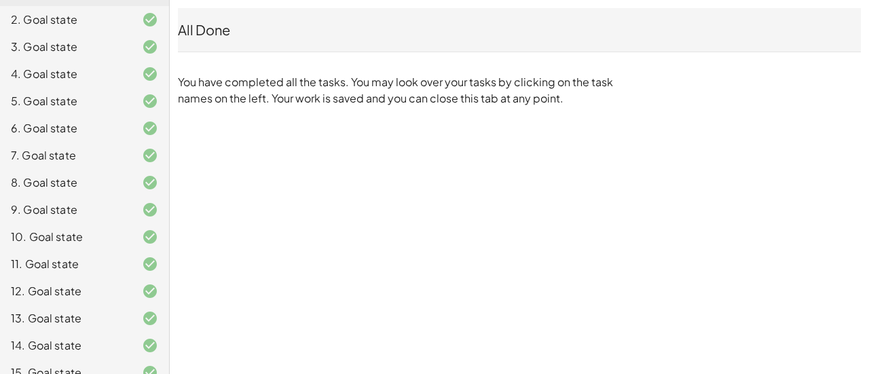
scroll to position [0, 0]
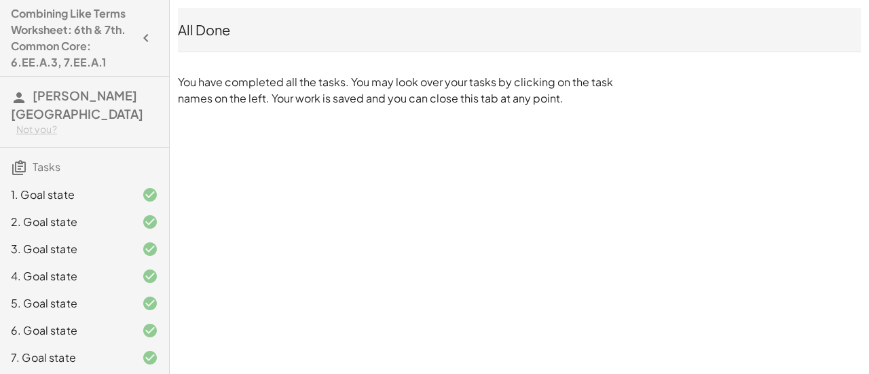
click at [154, 28] on button "button" at bounding box center [146, 38] width 24 height 24
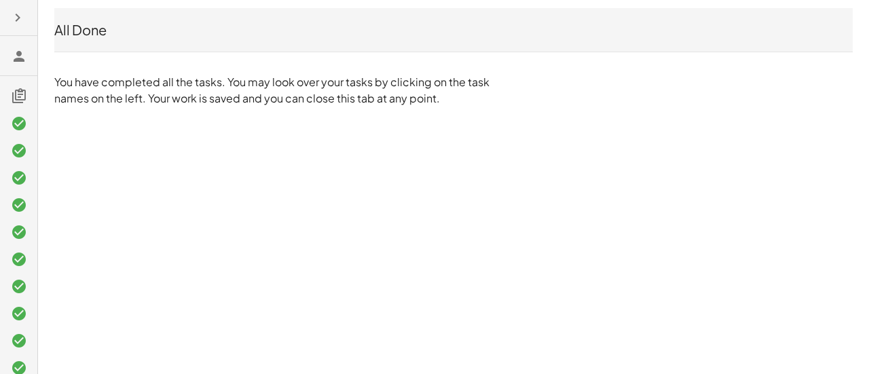
click at [71, 31] on div "All Done" at bounding box center [453, 29] width 798 height 19
click at [20, 50] on icon at bounding box center [19, 56] width 16 height 16
click at [24, 96] on icon at bounding box center [19, 96] width 16 height 16
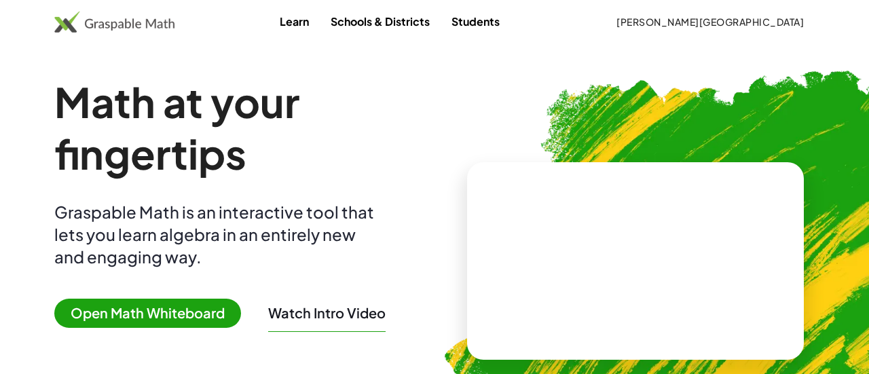
click at [320, 20] on link "Learn" at bounding box center [294, 21] width 51 height 25
click at [717, 16] on span "Advik Katragadda" at bounding box center [709, 22] width 187 height 12
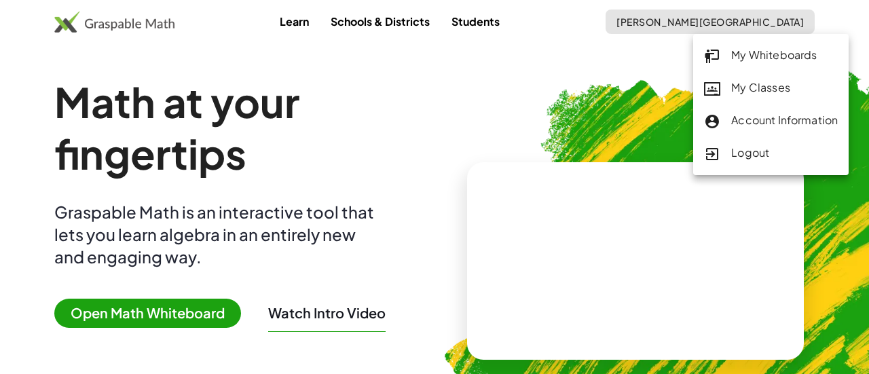
click at [745, 56] on div "My Whiteboards" at bounding box center [771, 56] width 134 height 18
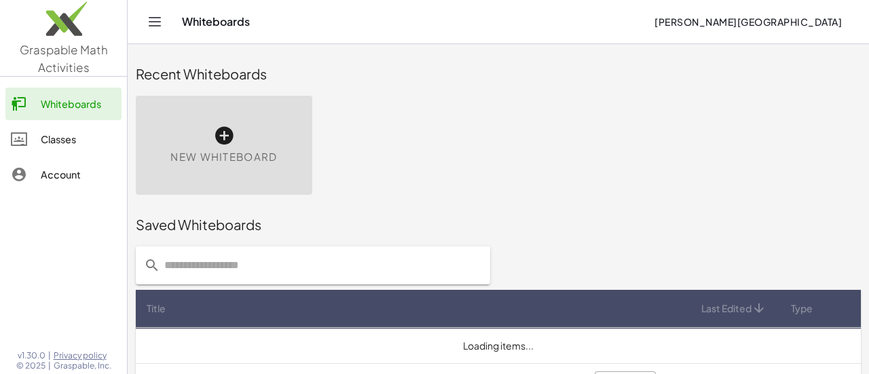
click at [744, 15] on button "[PERSON_NAME][GEOGRAPHIC_DATA]" at bounding box center [747, 22] width 209 height 24
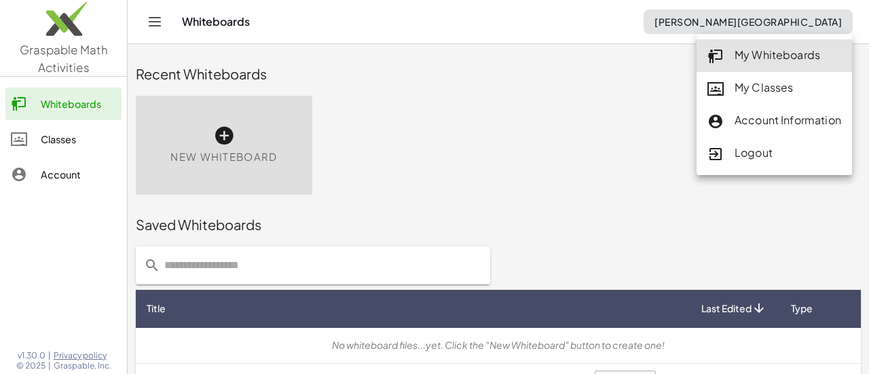
click at [34, 136] on div at bounding box center [26, 139] width 30 height 16
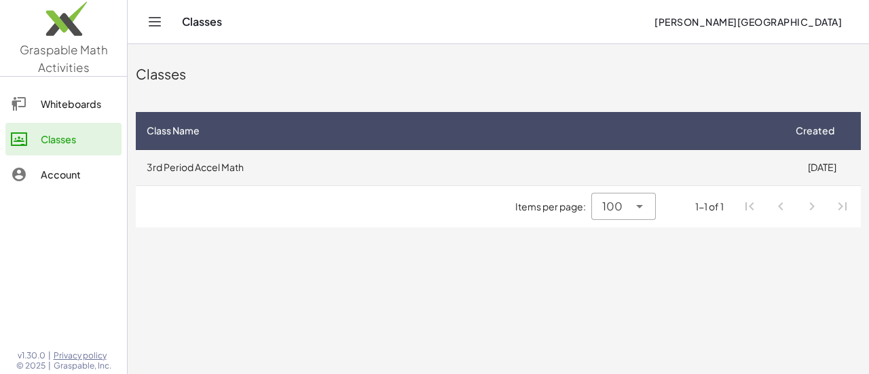
click at [326, 163] on td "3rd Period Accel Math" at bounding box center [459, 167] width 647 height 35
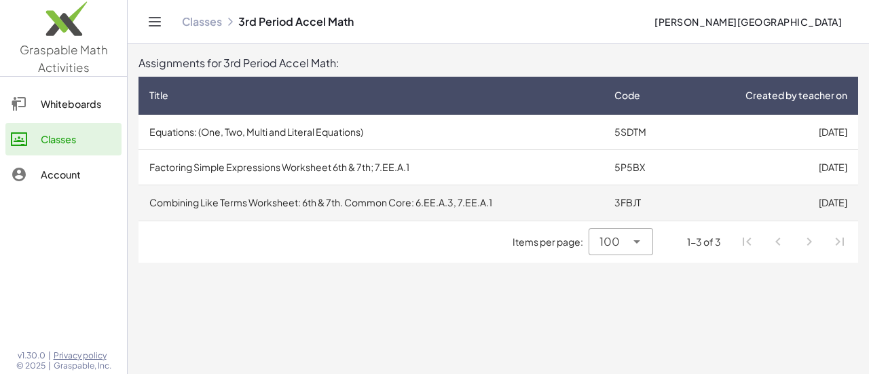
click at [411, 200] on td "Combining Like Terms Worksheet: 6th & 7th. Common Core: 6.EE.A.3, 7.EE.A.1" at bounding box center [370, 202] width 465 height 35
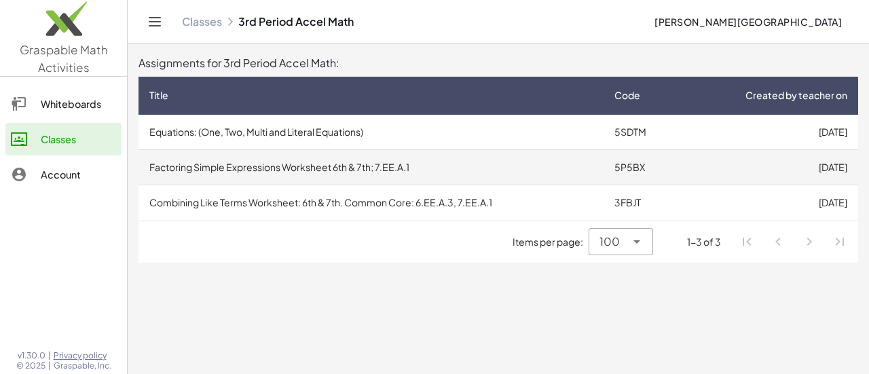
click at [492, 166] on td "Factoring Simple Expressions Worksheet 6th & 7th; 7.EE.A.1" at bounding box center [370, 167] width 465 height 35
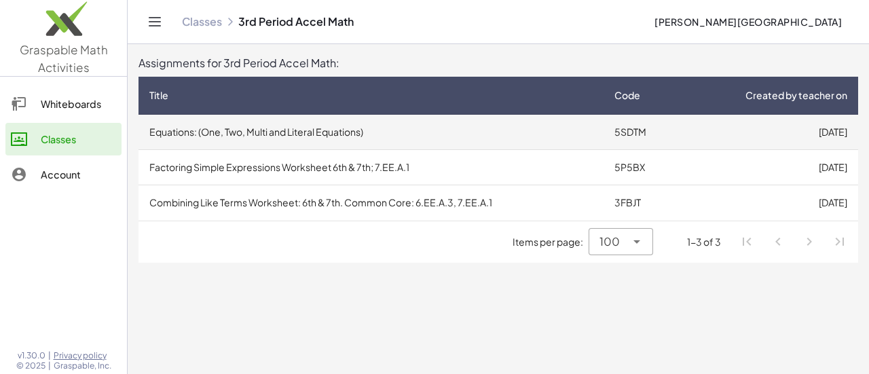
click at [373, 124] on td "Equations: (One, Two, Multi and Literal Equations)" at bounding box center [370, 132] width 465 height 35
click at [752, 130] on td "[DATE]" at bounding box center [770, 132] width 176 height 35
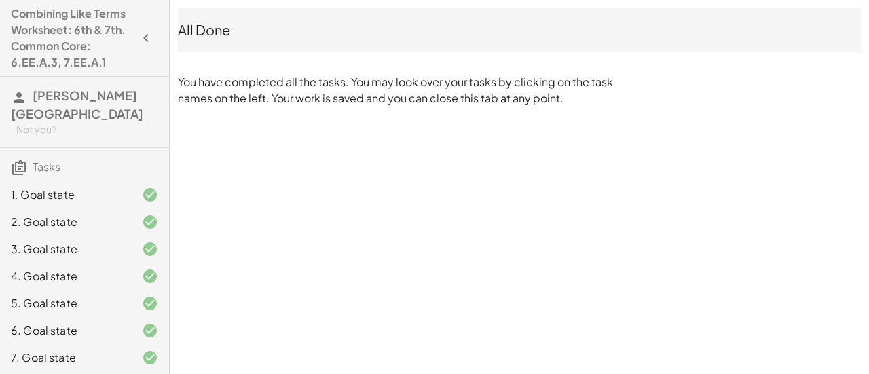
scroll to position [202, 0]
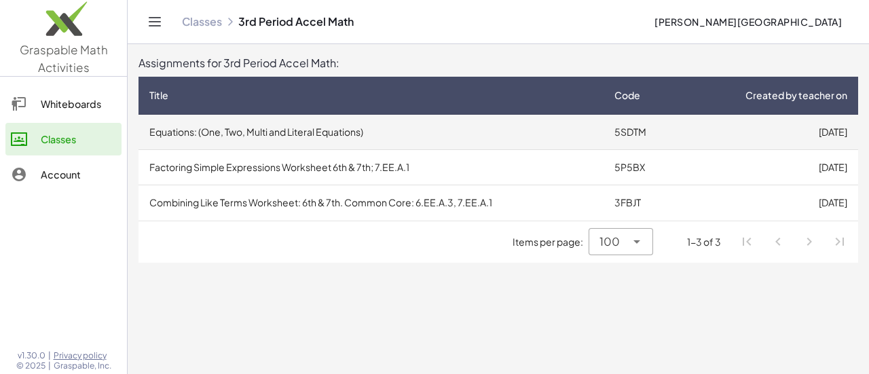
click at [403, 143] on td "Equations: (One, Two, Multi and Literal Equations)" at bounding box center [370, 132] width 465 height 35
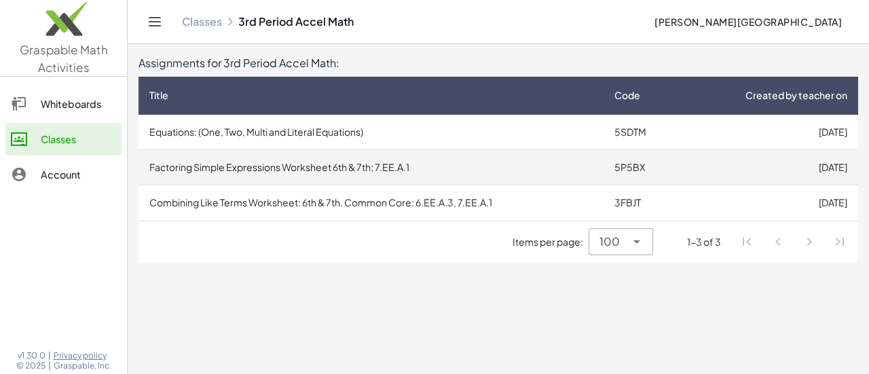
click at [525, 180] on td "Factoring Simple Expressions Worksheet 6th & 7th; 7.EE.A.1" at bounding box center [370, 167] width 465 height 35
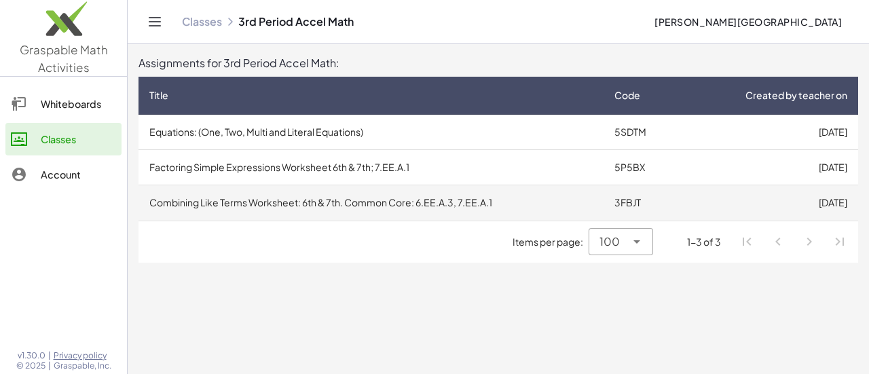
click at [504, 195] on td "Combining Like Terms Worksheet: 6th & 7th. Common Core: 6.EE.A.3, 7.EE.A.1" at bounding box center [370, 202] width 465 height 35
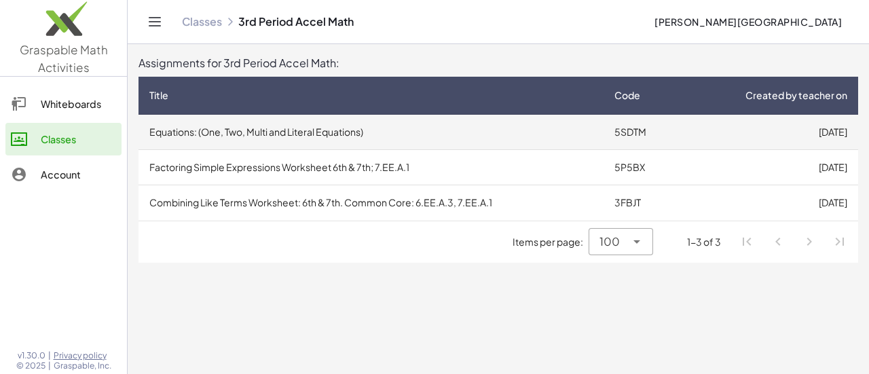
click at [506, 121] on td "Equations: (One, Two, Multi and Literal Equations)" at bounding box center [370, 132] width 465 height 35
